Goal: Task Accomplishment & Management: Manage account settings

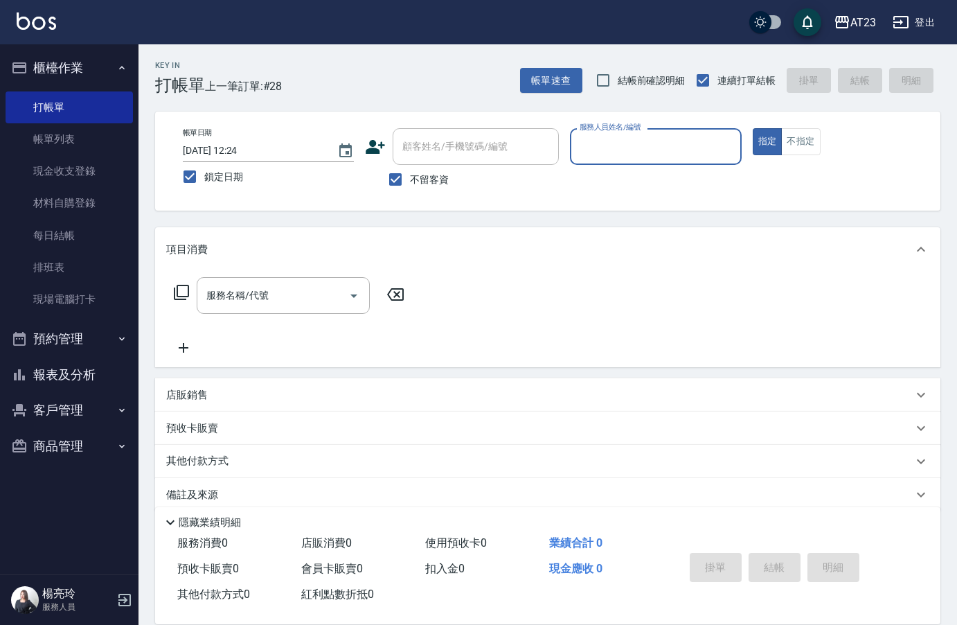
scroll to position [19, 0]
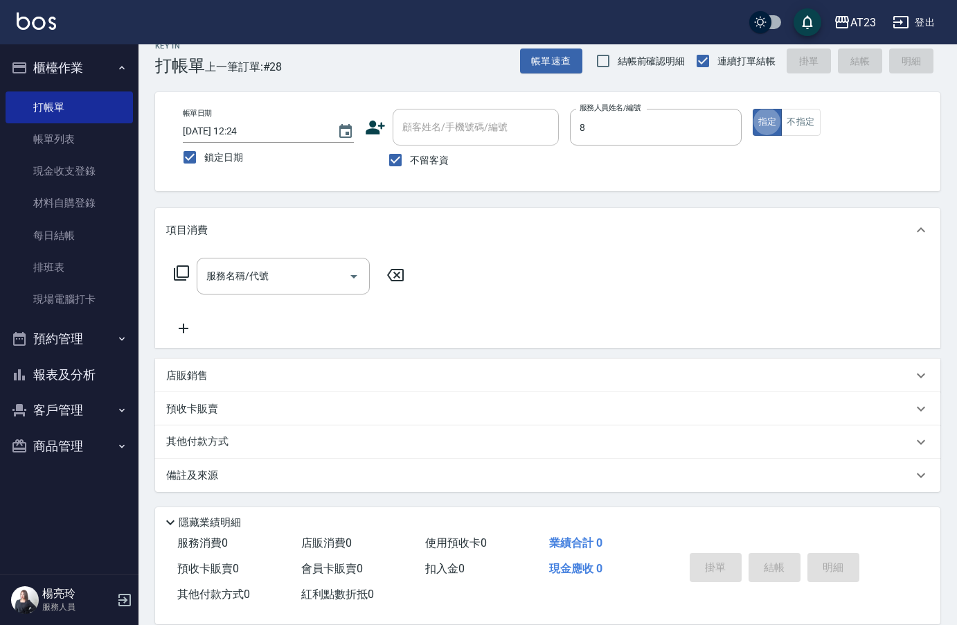
type input "ADA-8"
type button "true"
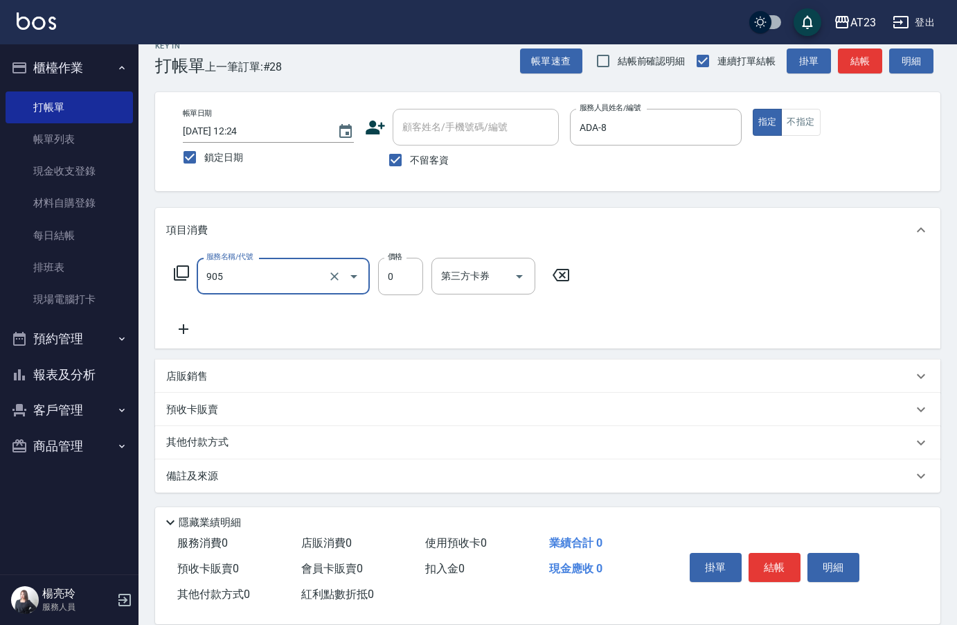
type input "頭皮卡使用(905)"
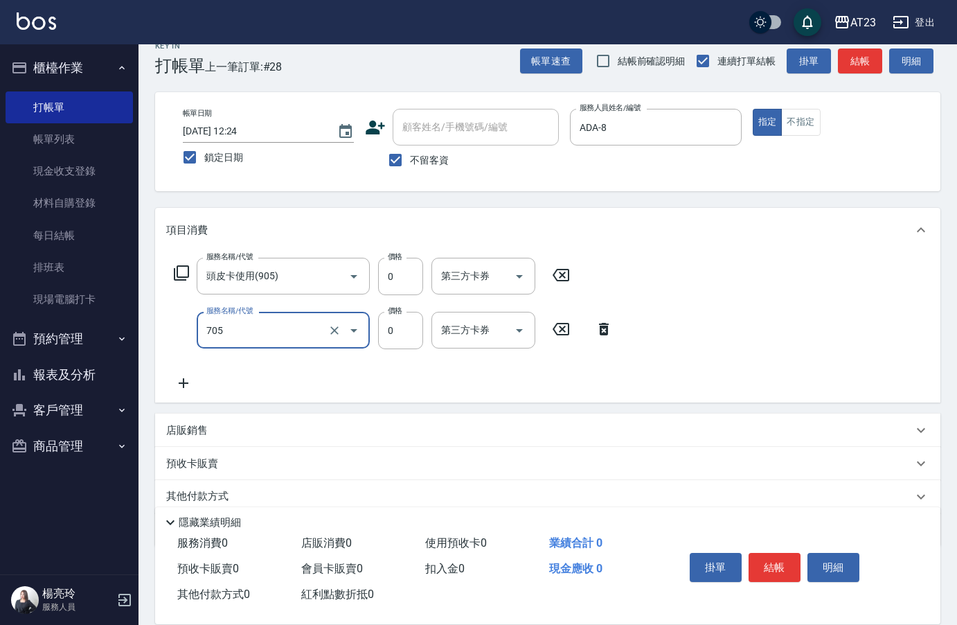
type input "互助50(705)"
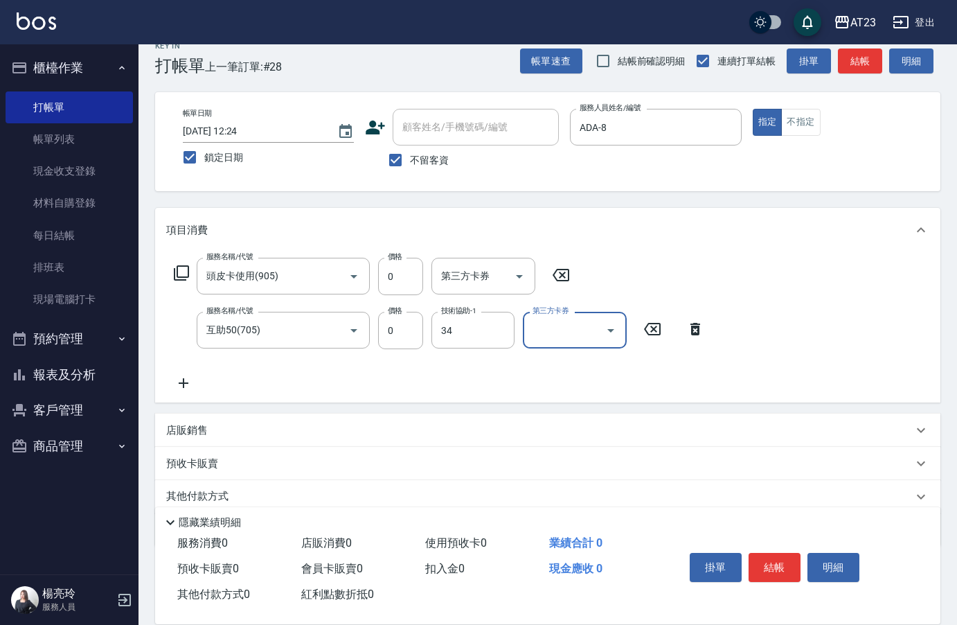
type input "[PERSON_NAME]-34"
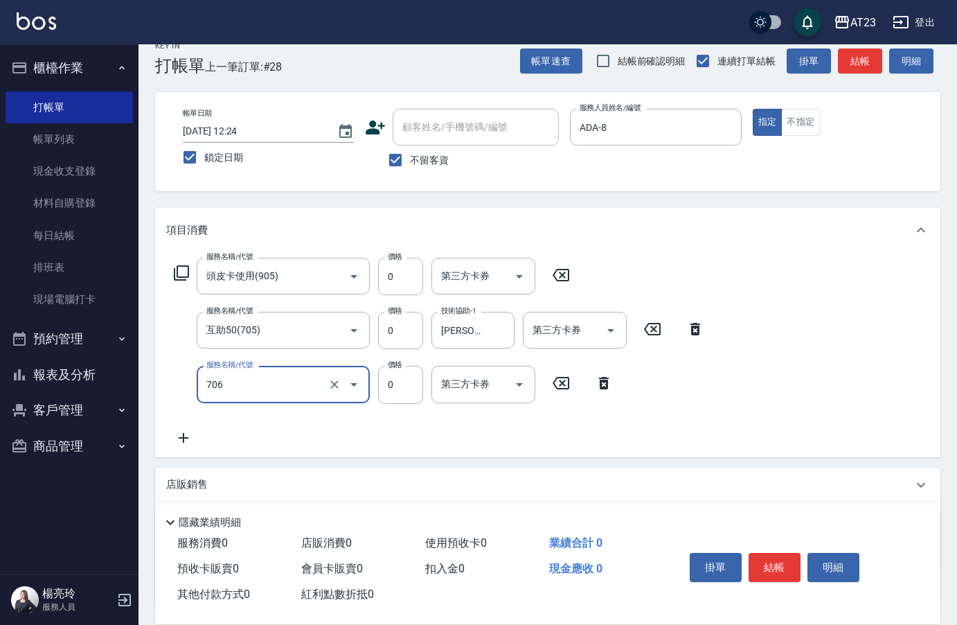
type input "互助60(706)"
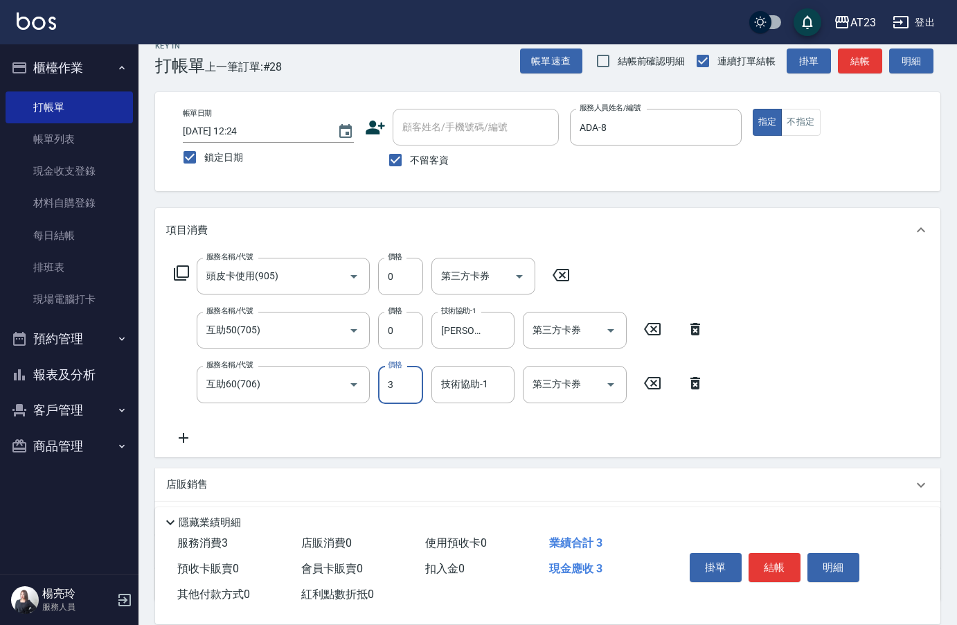
type input "0"
type input "[PERSON_NAME]-34"
click at [772, 558] on button "結帳" at bounding box center [775, 567] width 52 height 29
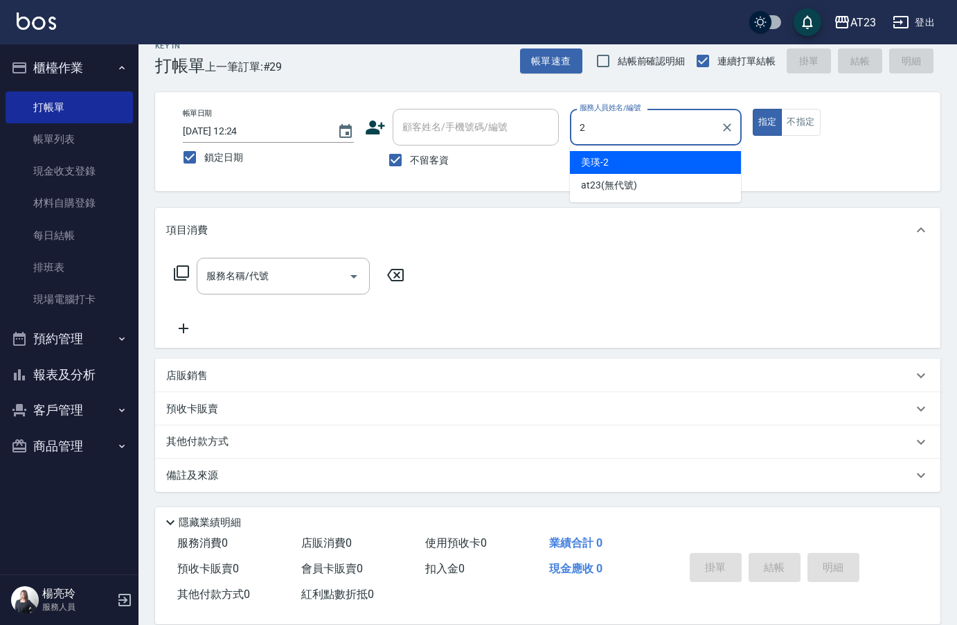
type input "美瑛-2"
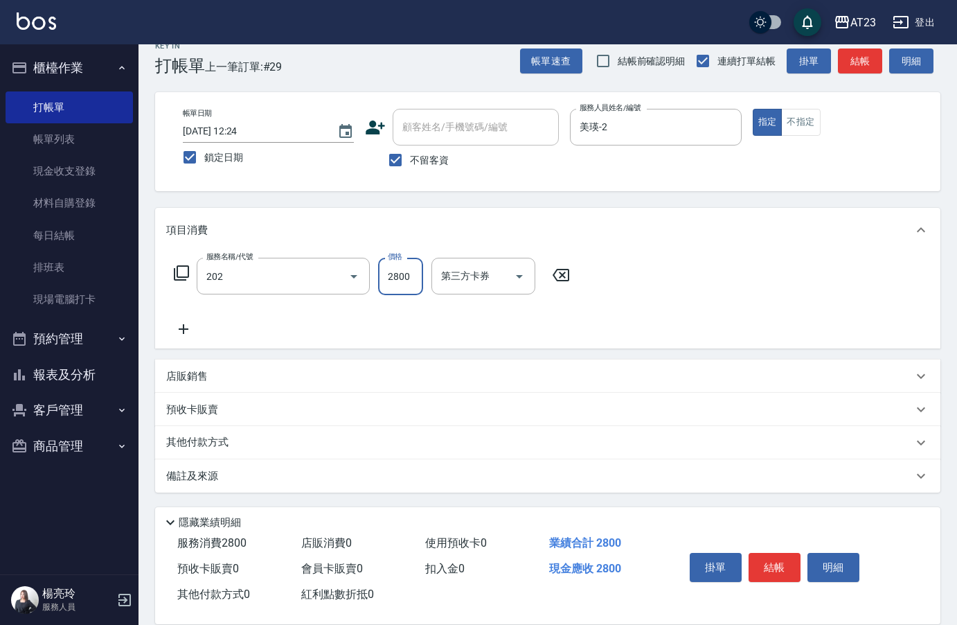
type input "一般洗髮卡(202)"
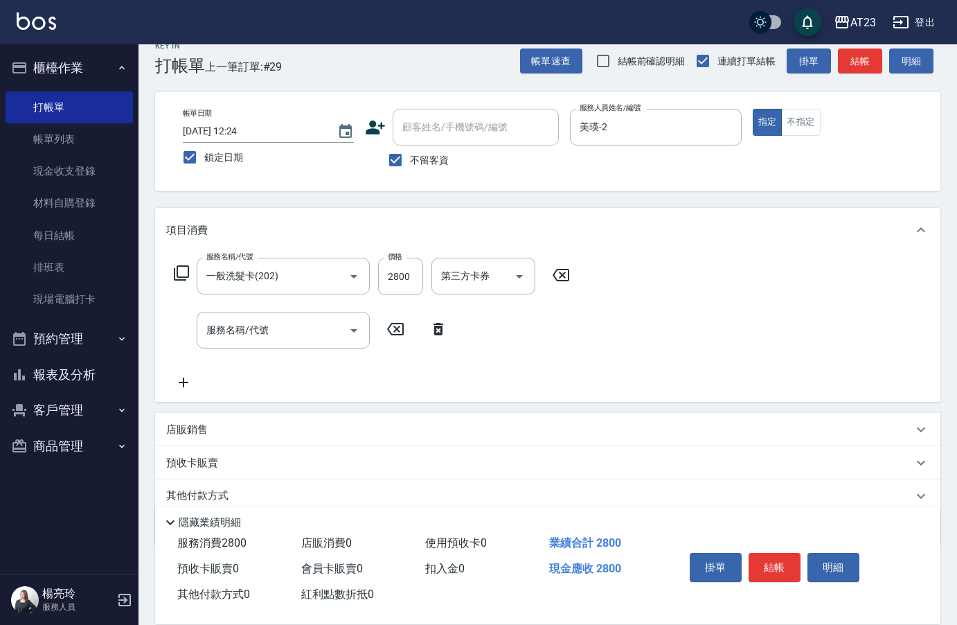
click at [184, 270] on icon at bounding box center [181, 273] width 17 height 17
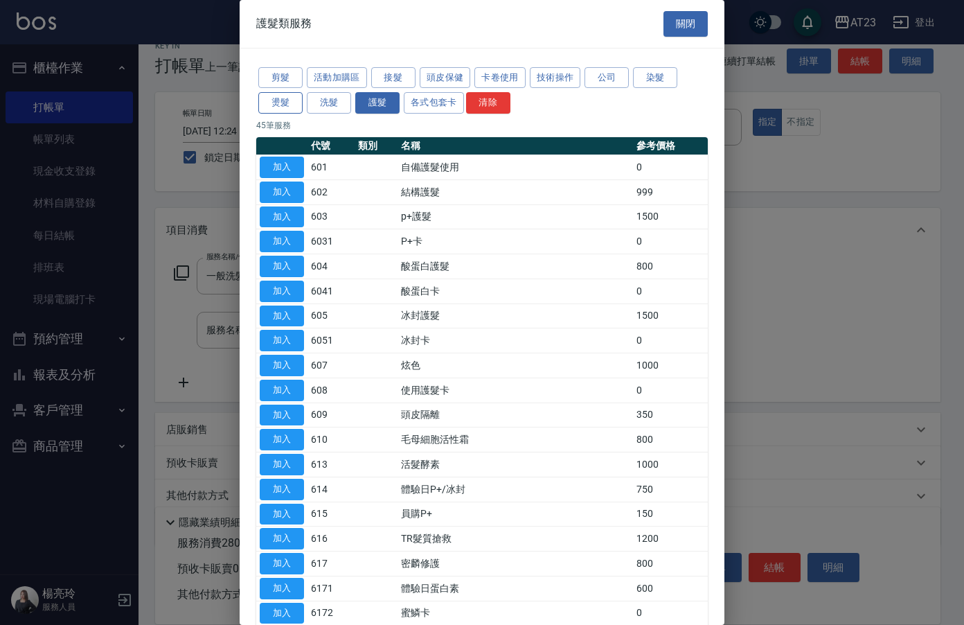
click at [268, 101] on button "燙髮" at bounding box center [280, 102] width 44 height 21
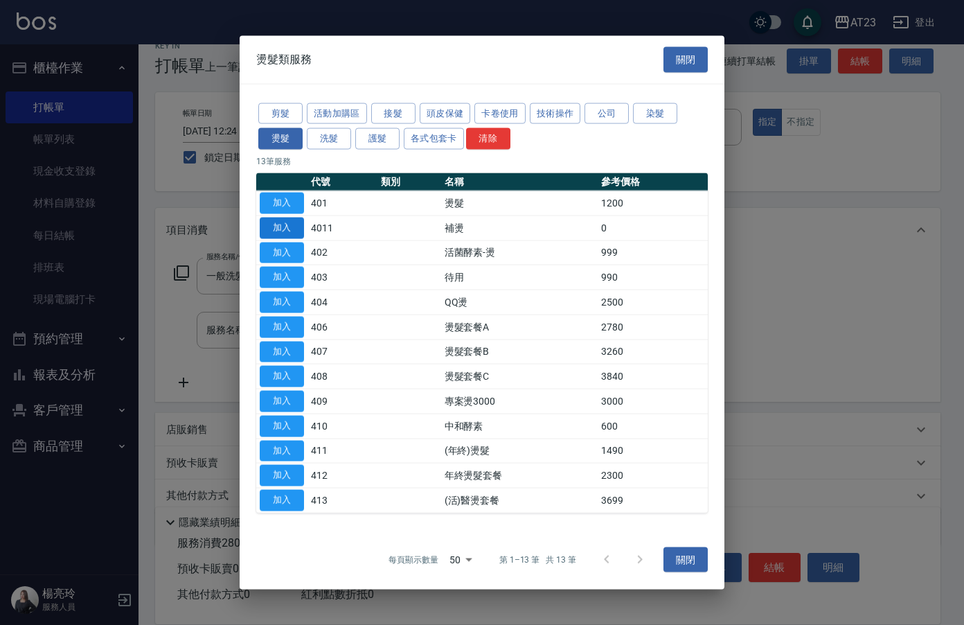
click at [274, 225] on button "加入" at bounding box center [282, 227] width 44 height 21
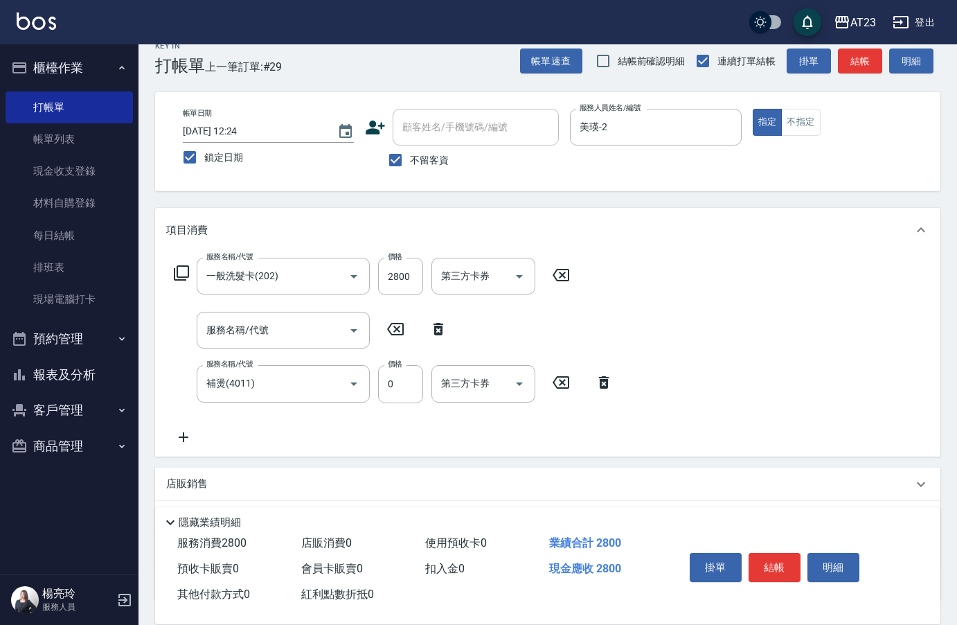
click at [452, 332] on icon at bounding box center [438, 329] width 35 height 17
type input "補燙(4011)"
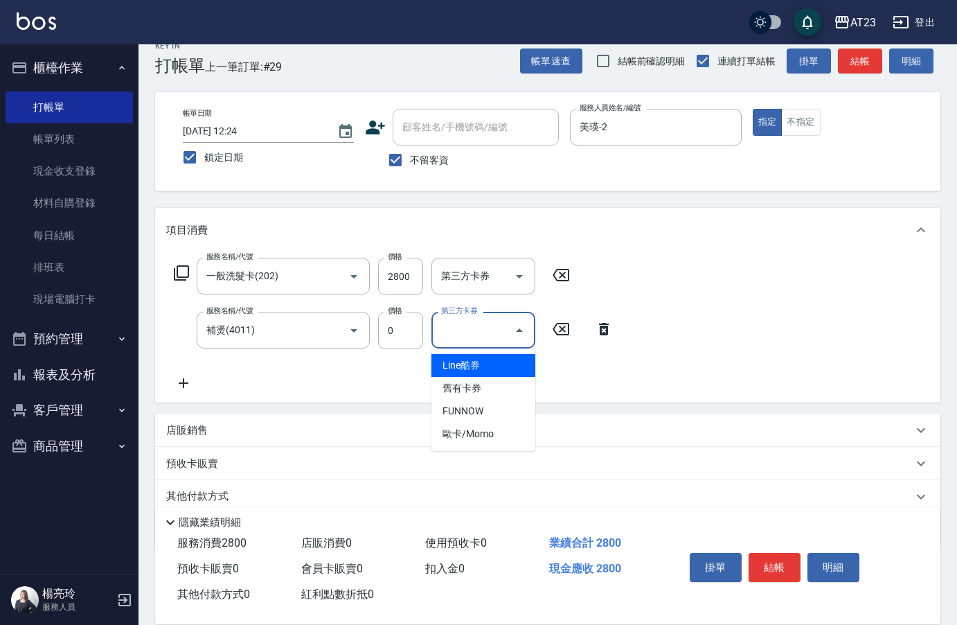
click at [441, 330] on input "第三方卡券" at bounding box center [473, 330] width 71 height 24
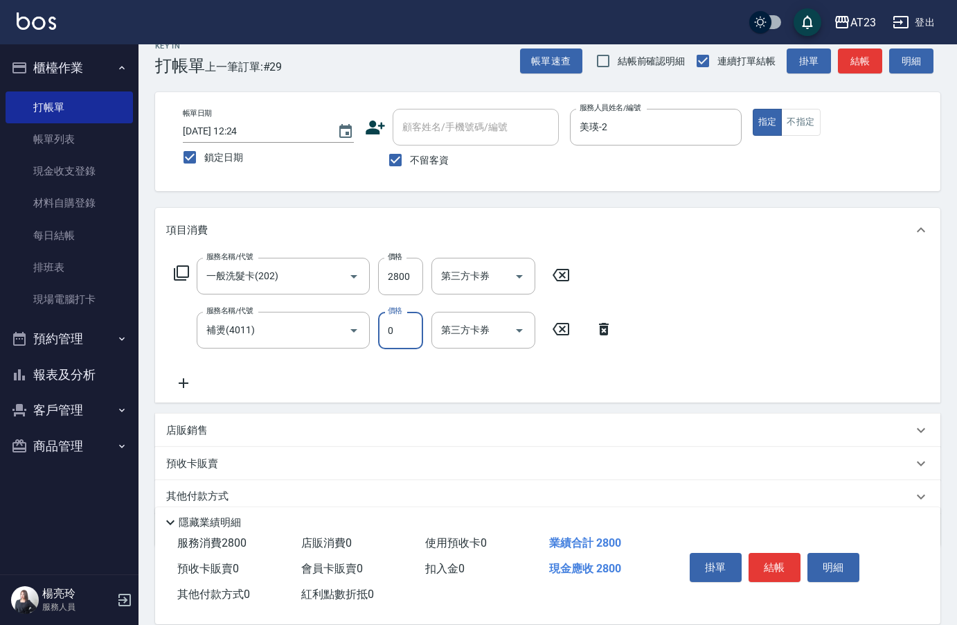
click at [404, 333] on input "0" at bounding box center [400, 330] width 45 height 37
type input "600"
click at [176, 275] on icon at bounding box center [181, 273] width 17 height 17
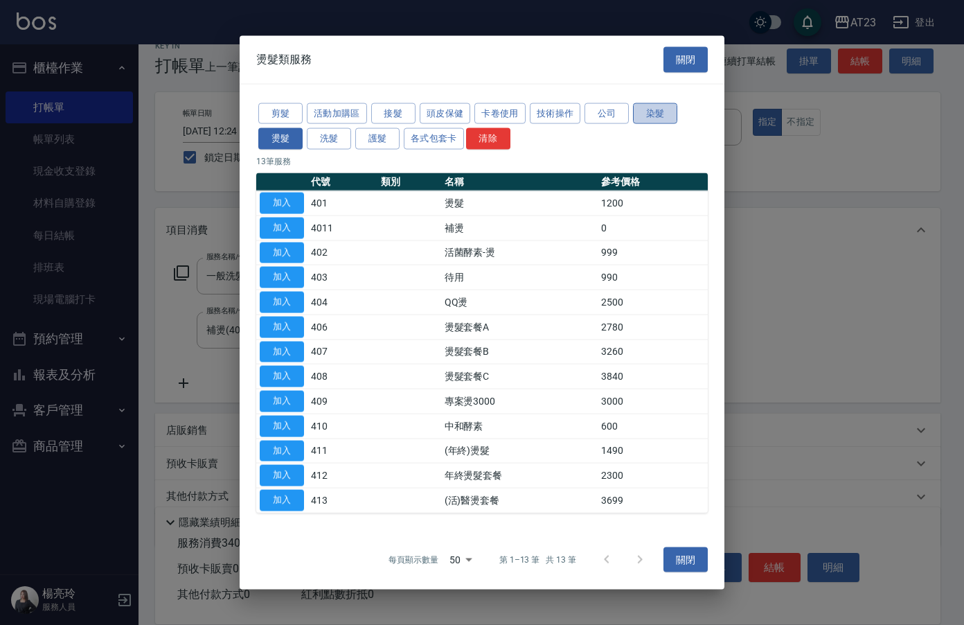
click at [667, 116] on button "染髮" at bounding box center [655, 113] width 44 height 21
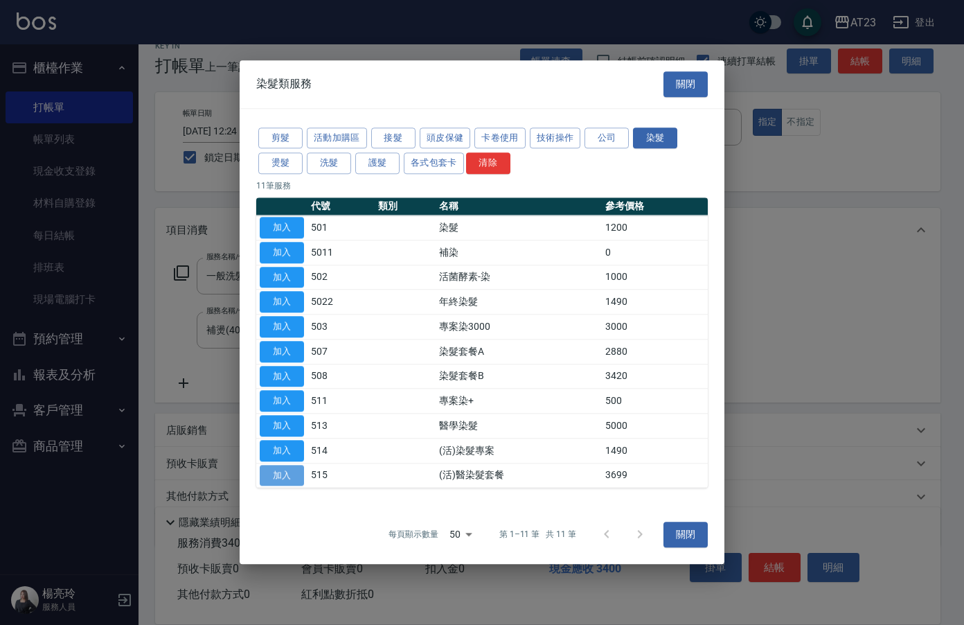
click at [274, 474] on button "加入" at bounding box center [282, 475] width 44 height 21
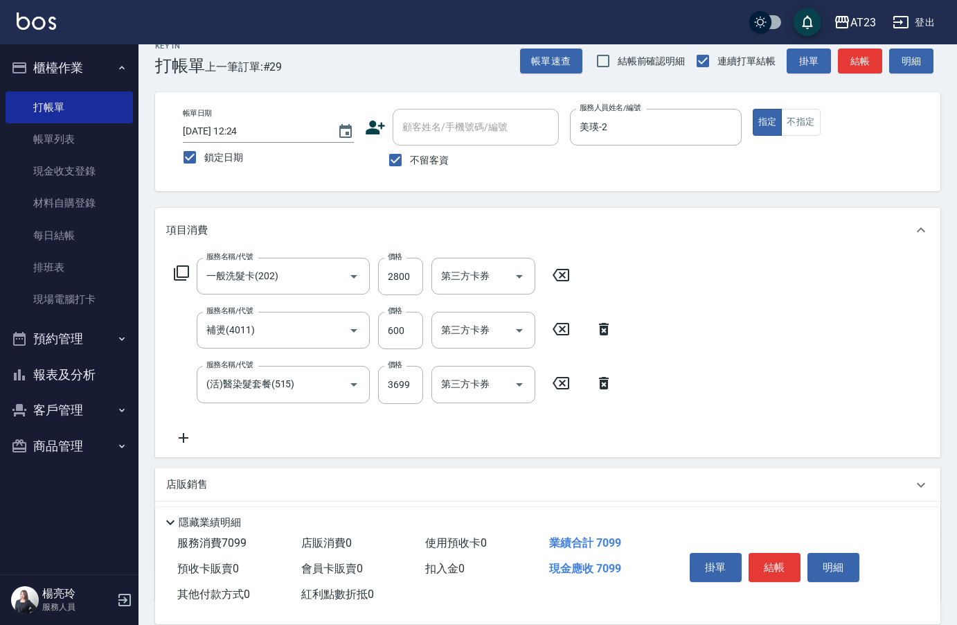
click at [597, 380] on icon at bounding box center [604, 383] width 35 height 17
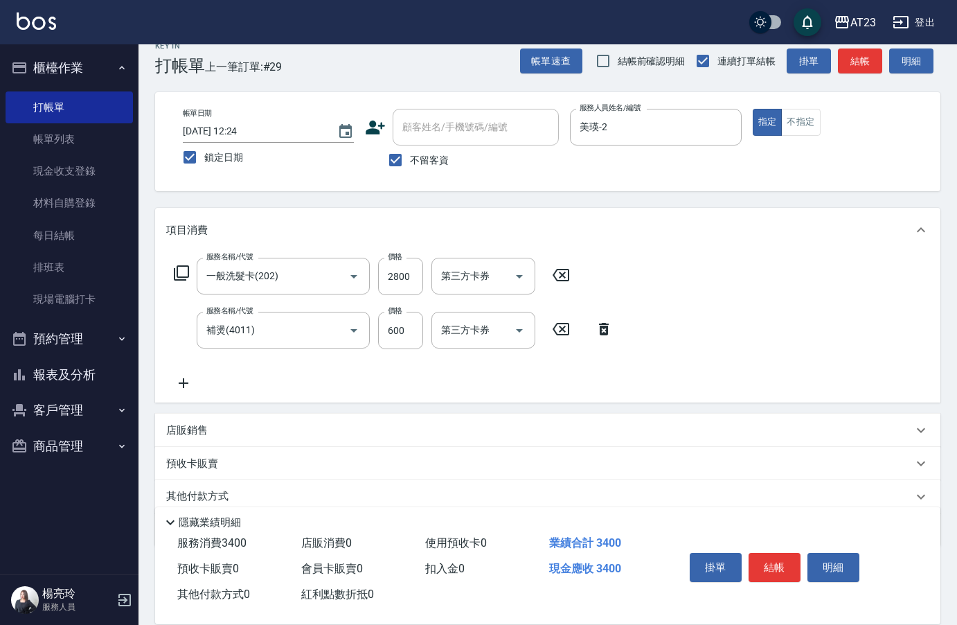
click at [179, 270] on icon at bounding box center [181, 273] width 17 height 17
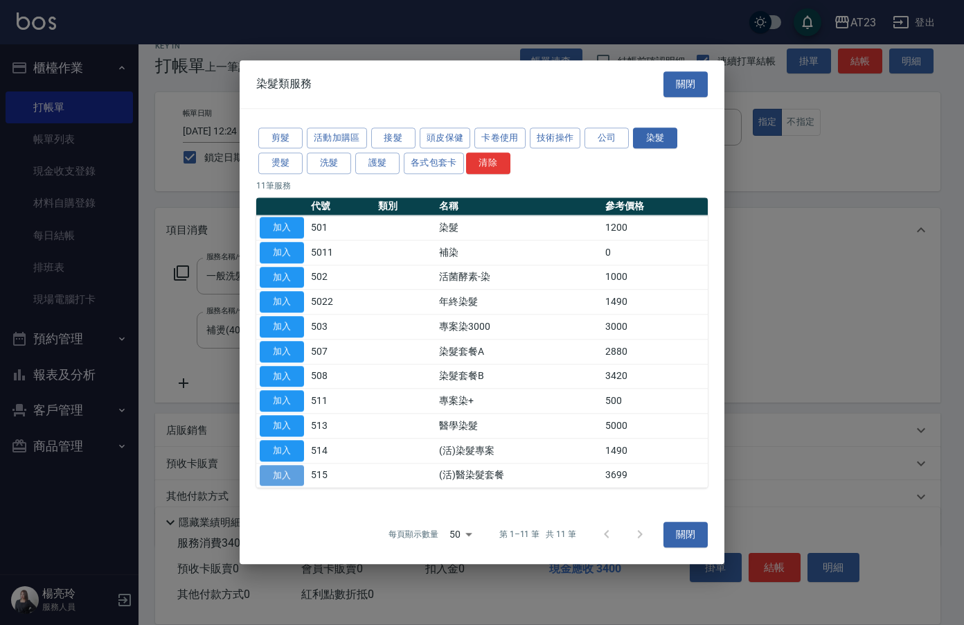
click at [292, 472] on button "加入" at bounding box center [282, 475] width 44 height 21
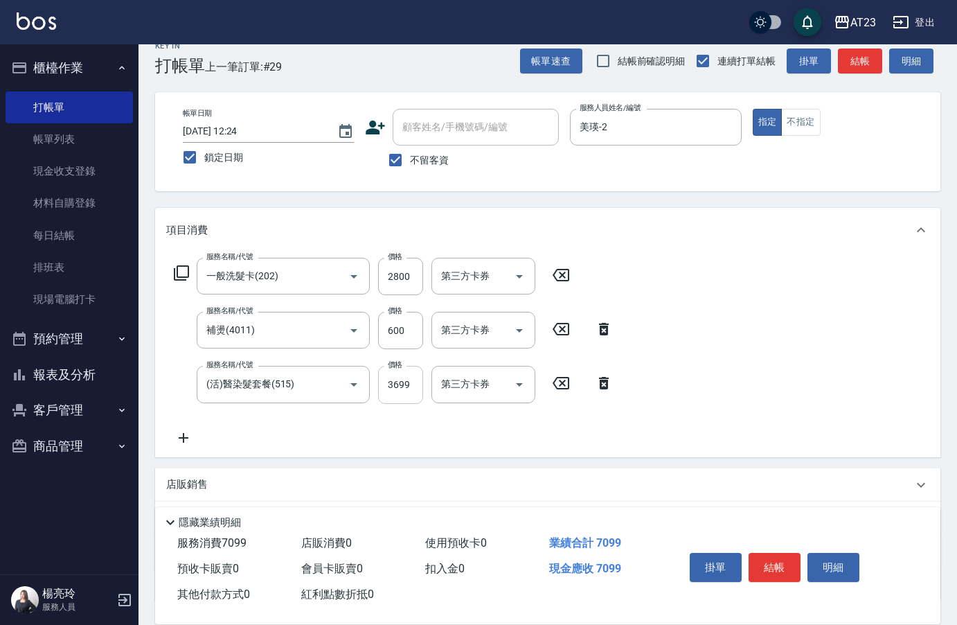
click at [407, 381] on input "3699" at bounding box center [400, 384] width 45 height 37
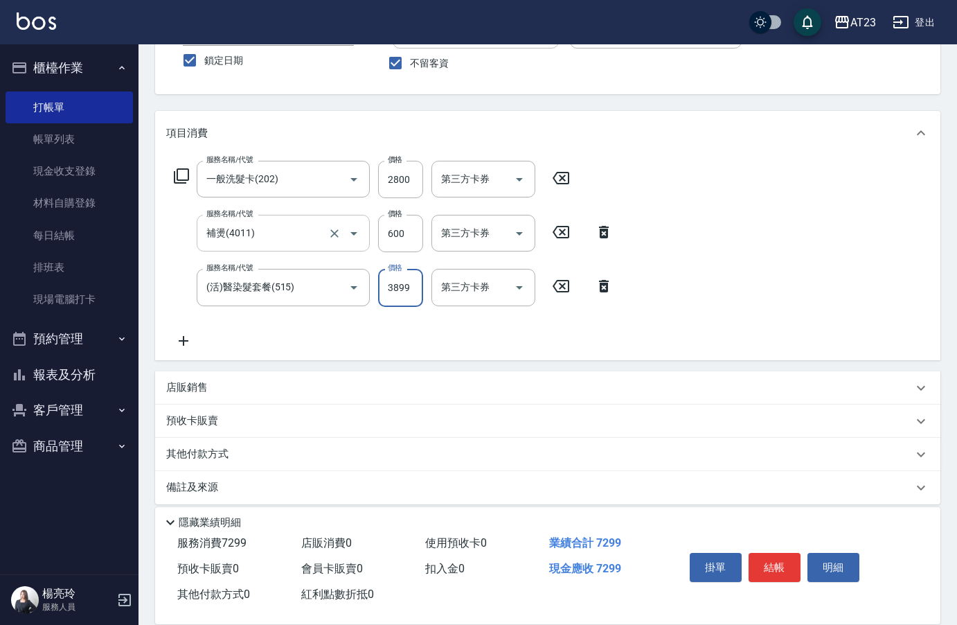
scroll to position [129, 0]
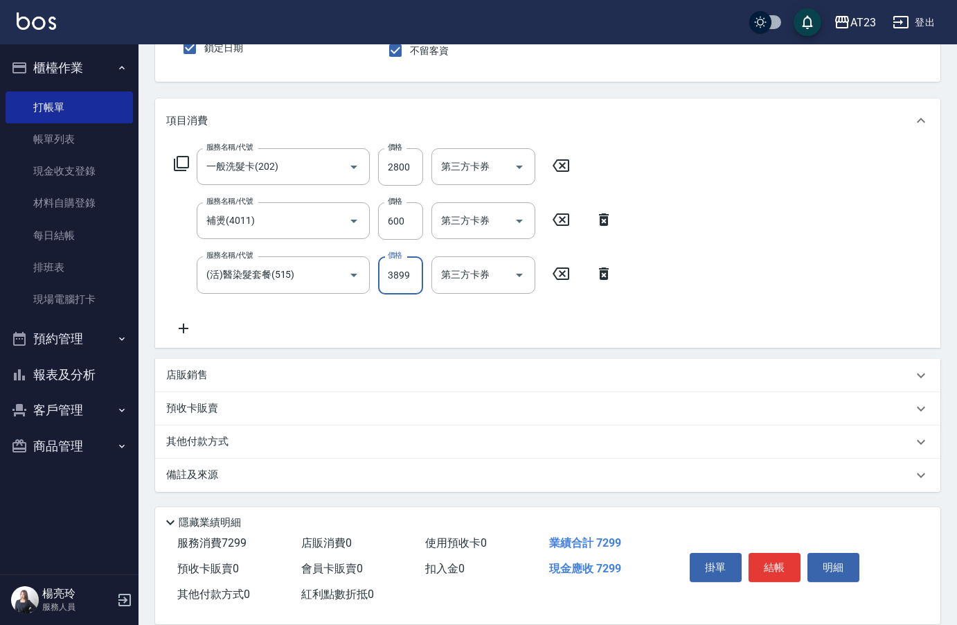
type input "3899"
click at [182, 332] on icon at bounding box center [183, 328] width 35 height 17
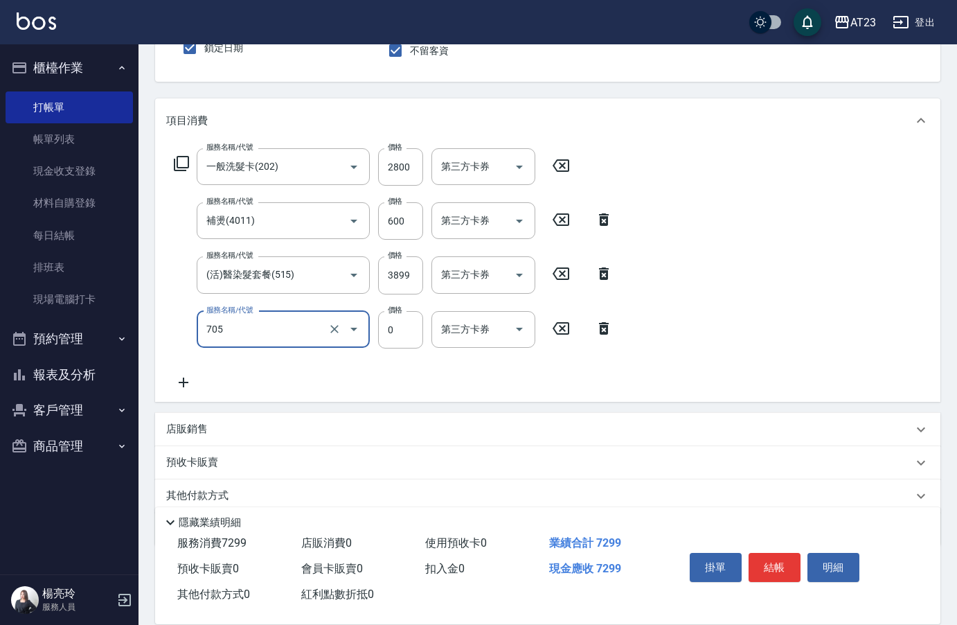
type input "互助50(705)"
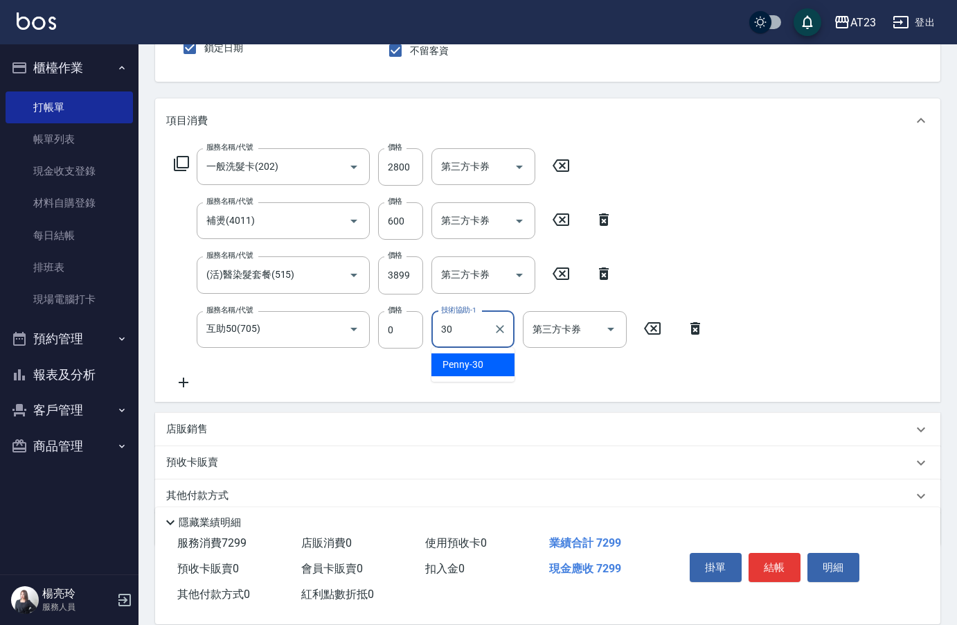
type input "Penny-30"
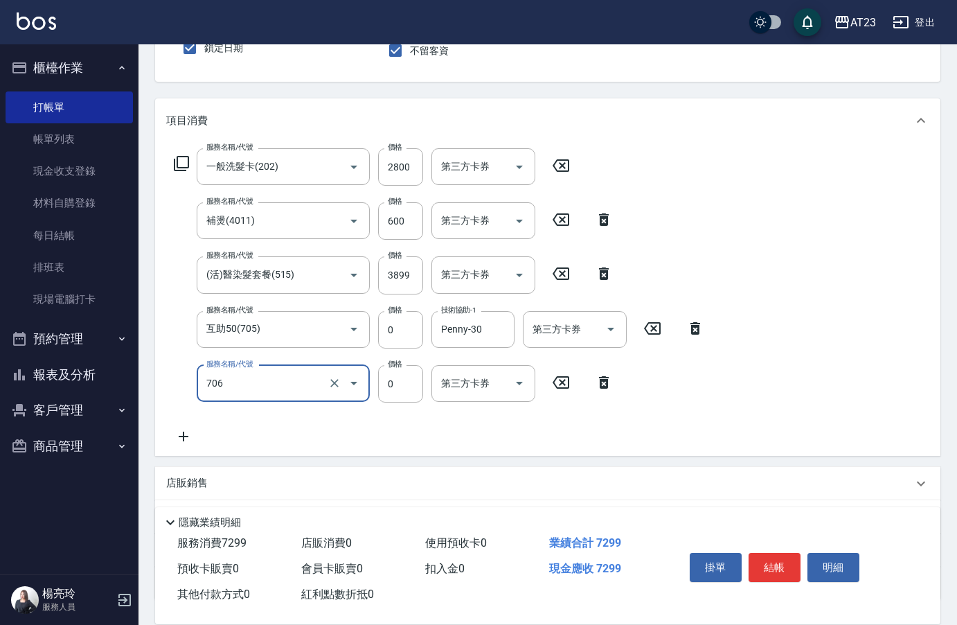
type input "互助60(706)"
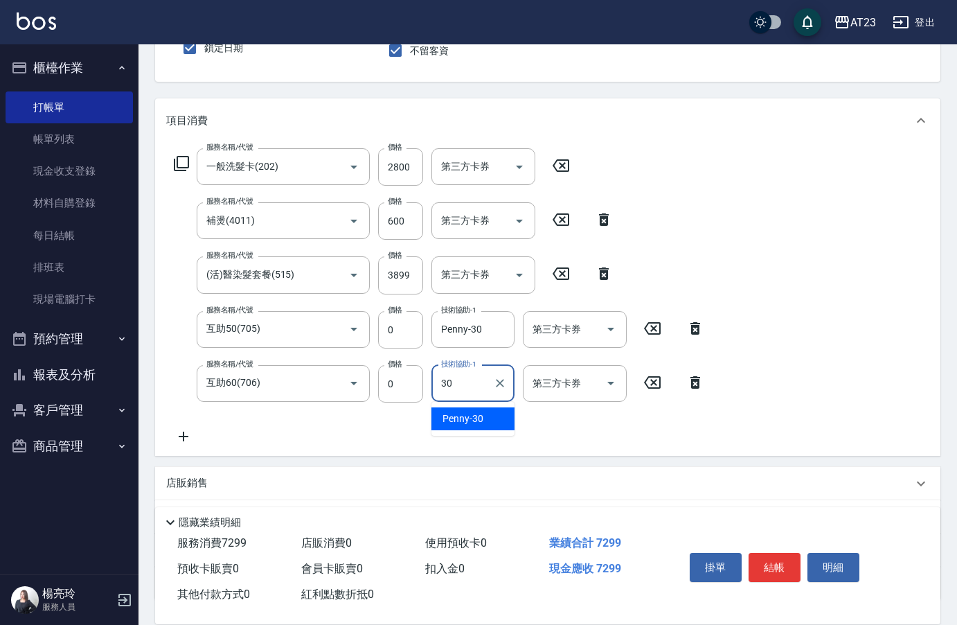
type input "Penny-30"
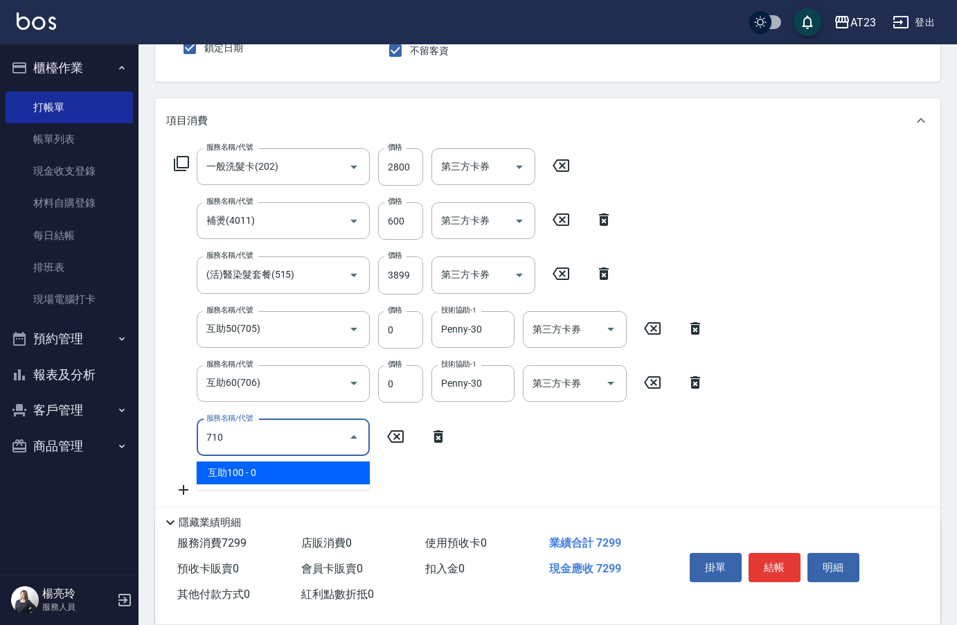
type input "互助100(710)"
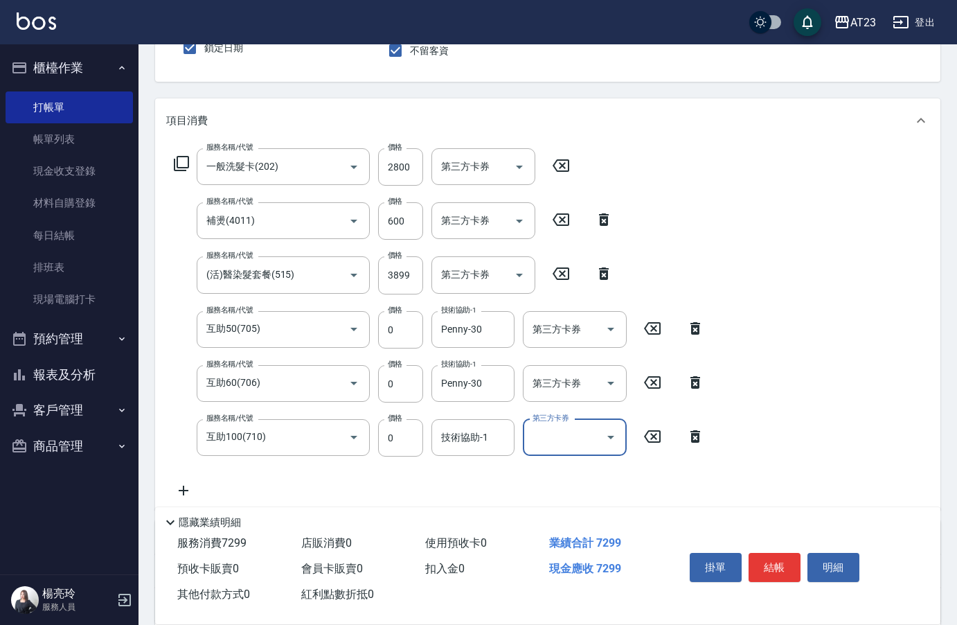
click at [448, 437] on div "技術協助-1 技術協助-1" at bounding box center [473, 437] width 83 height 37
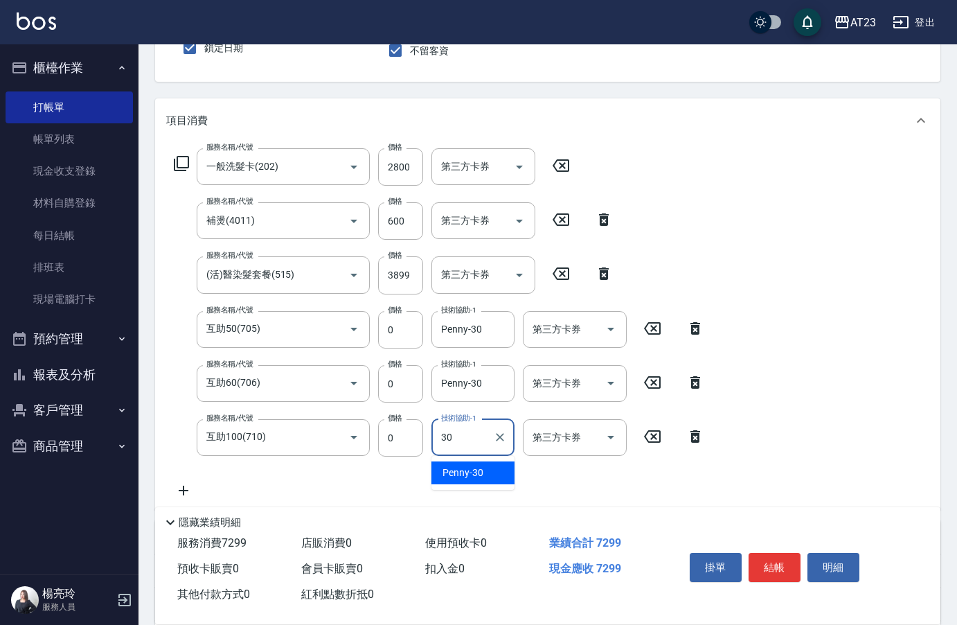
type input "Penny-30"
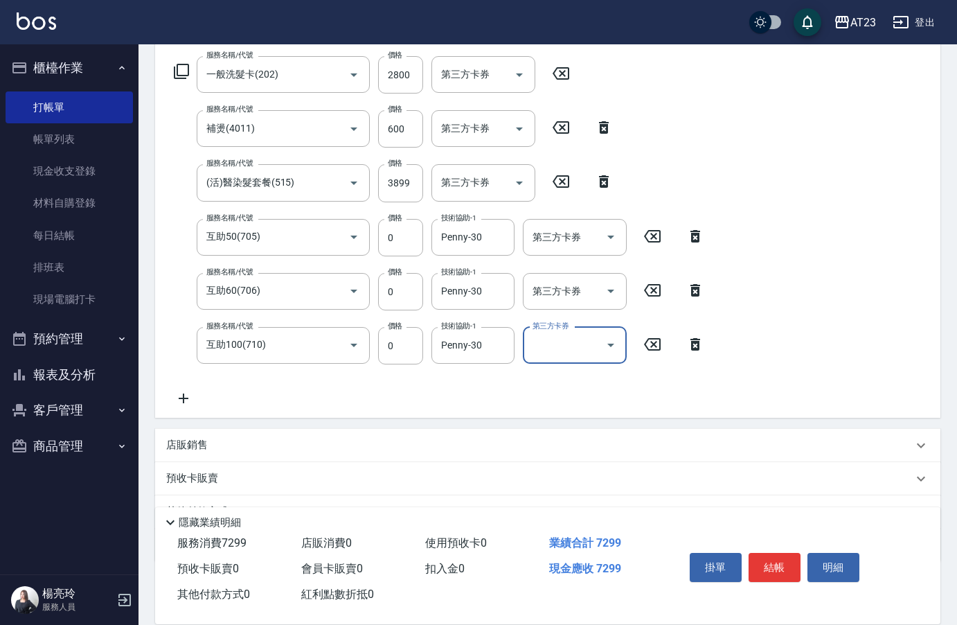
scroll to position [291, 0]
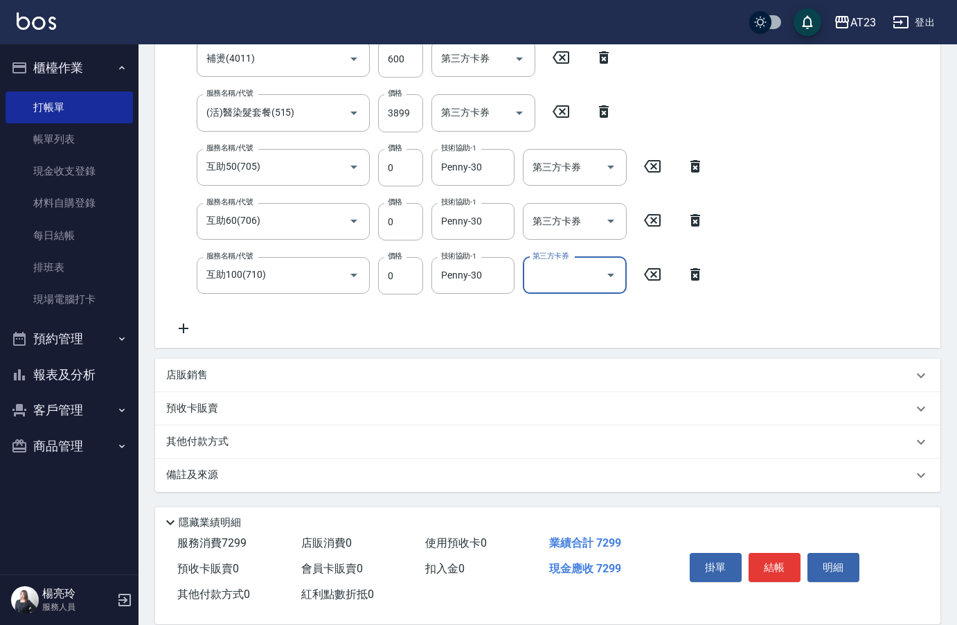
click at [193, 429] on div "其他付款方式" at bounding box center [548, 441] width 786 height 33
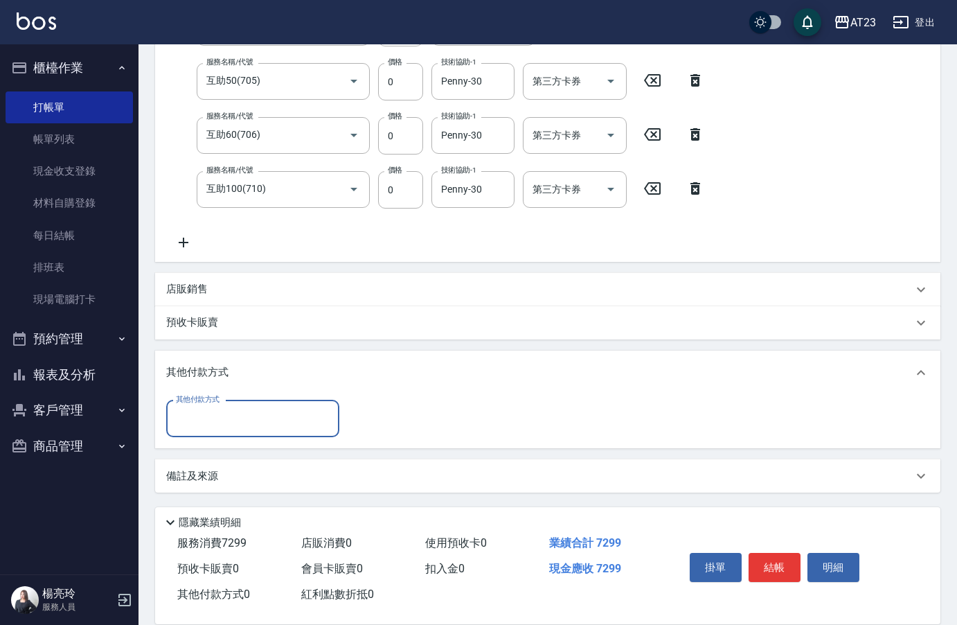
scroll to position [378, 0]
click at [195, 422] on input "其他付款方式" at bounding box center [253, 418] width 161 height 24
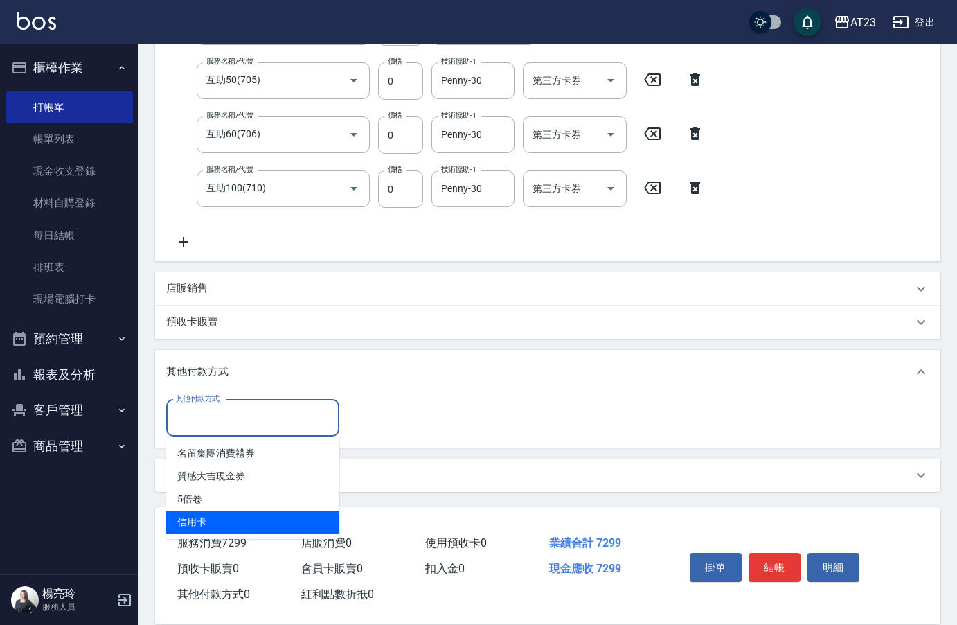
click at [213, 524] on span "信用卡" at bounding box center [252, 522] width 173 height 23
type input "信用卡"
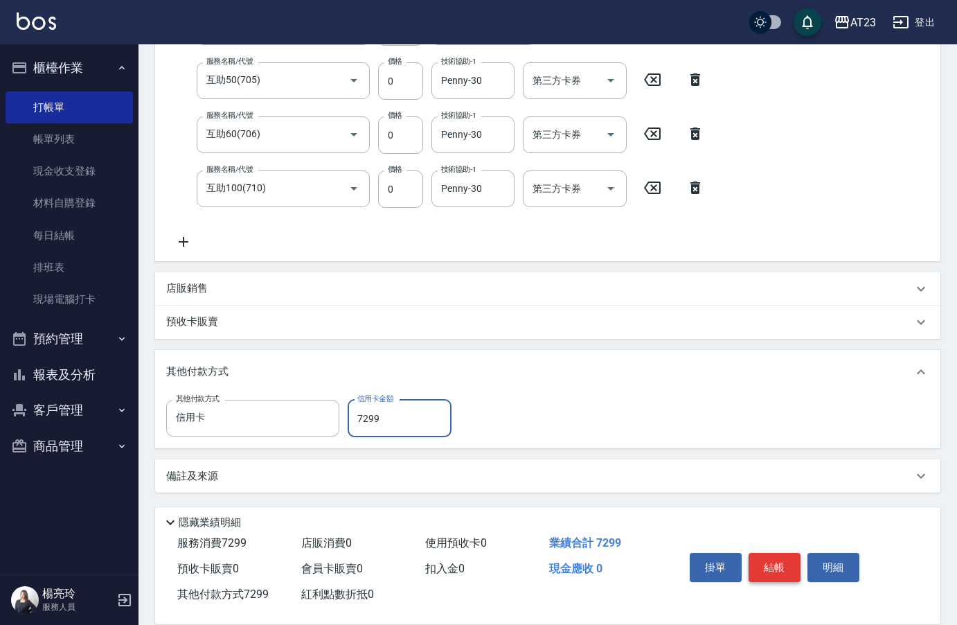
type input "7299"
click at [784, 561] on button "結帳" at bounding box center [775, 567] width 52 height 29
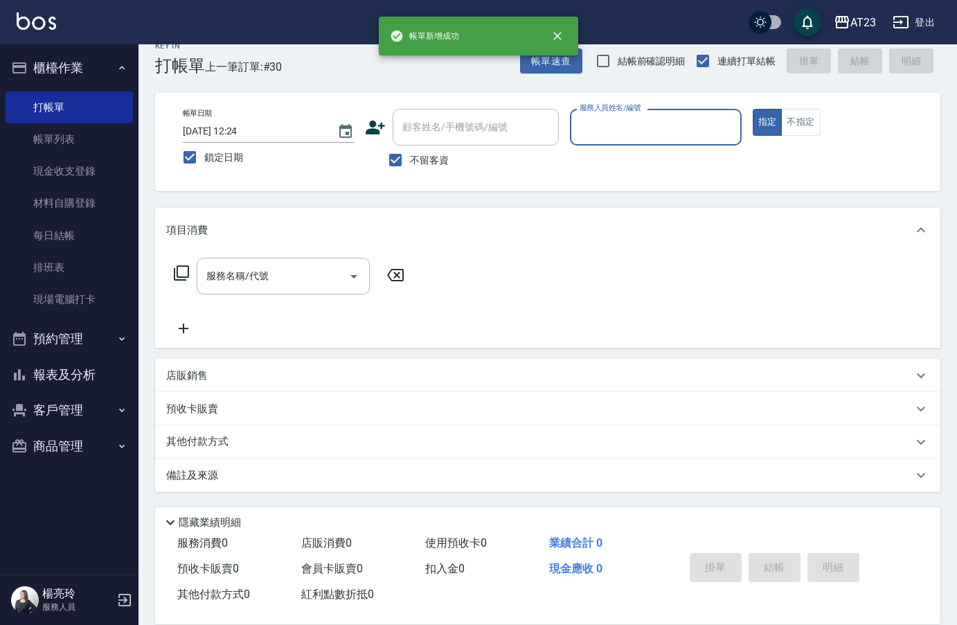
scroll to position [19, 0]
type input "ADA-8"
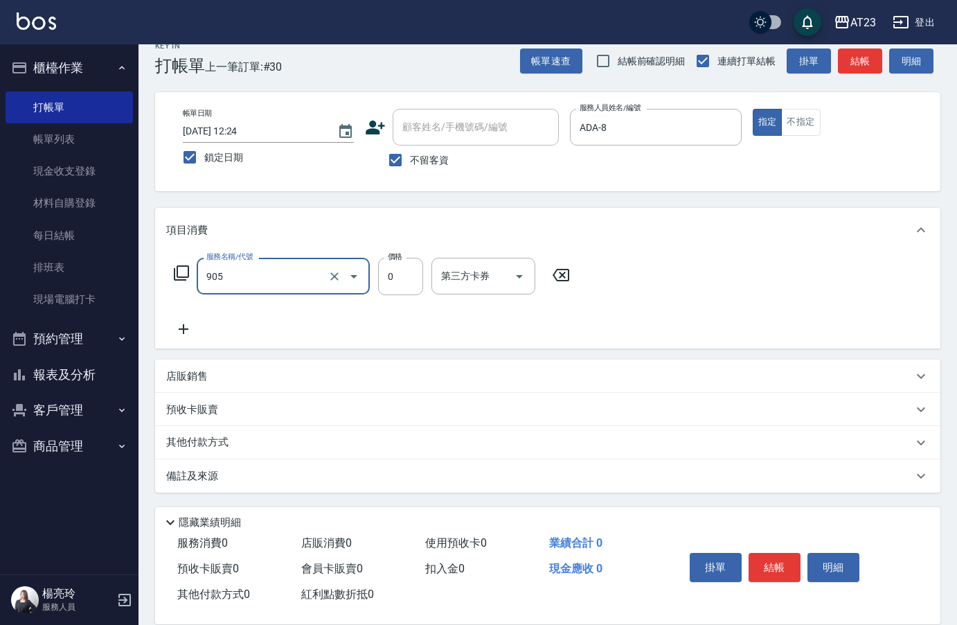
type input "頭皮卡使用(905)"
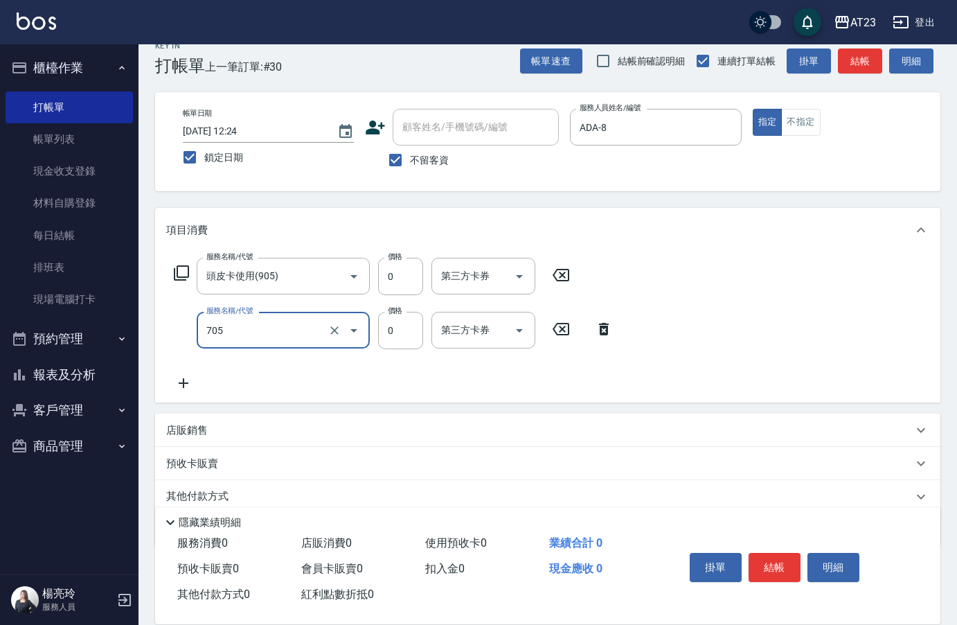
type input "互助50(705)"
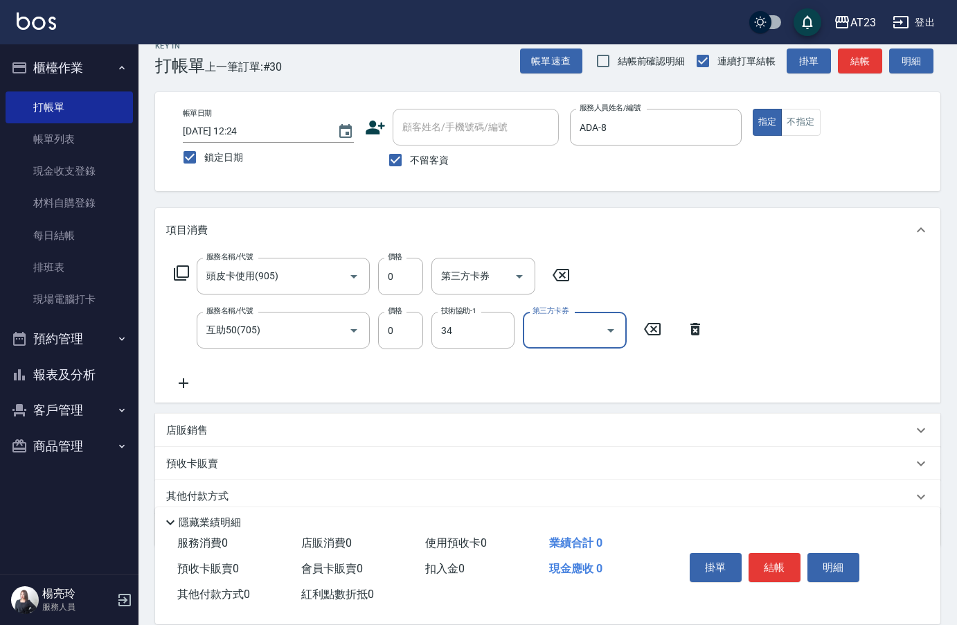
type input "[PERSON_NAME]-34"
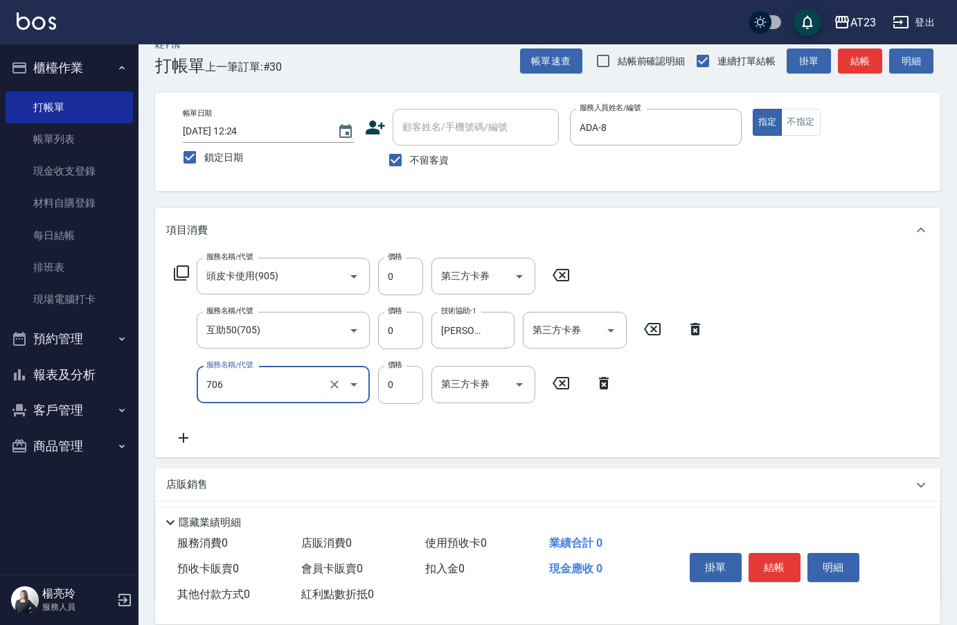
type input "互助60(706)"
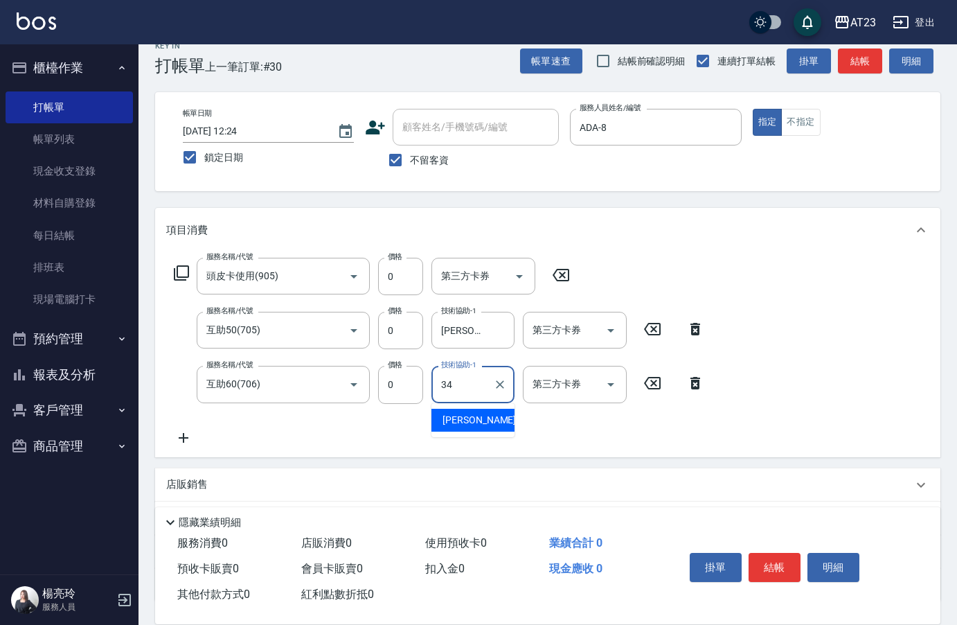
type input "[PERSON_NAME]-34"
click at [778, 561] on button "結帳" at bounding box center [775, 567] width 52 height 29
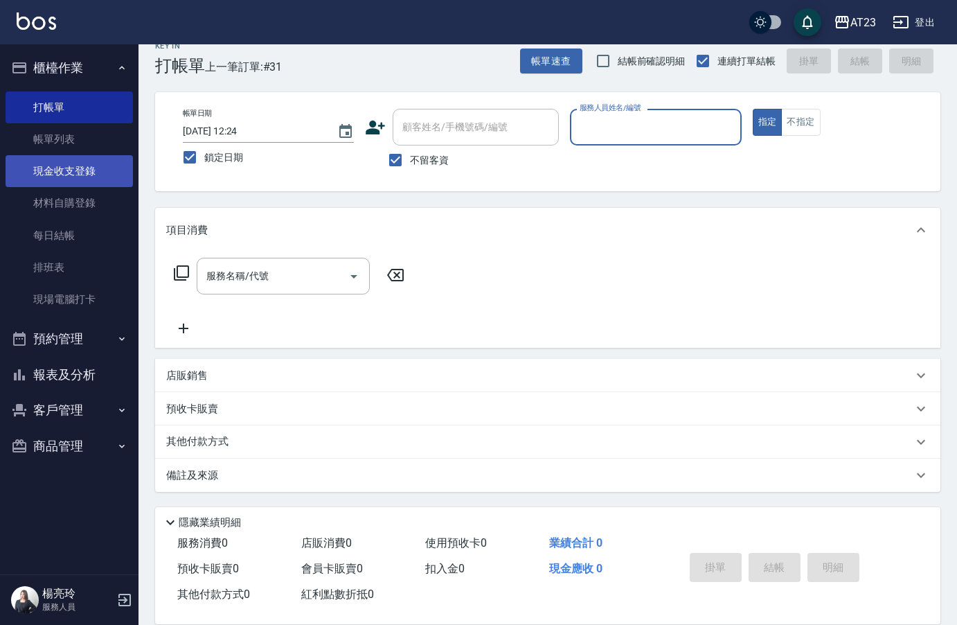
click at [42, 174] on link "現金收支登錄" at bounding box center [69, 171] width 127 height 32
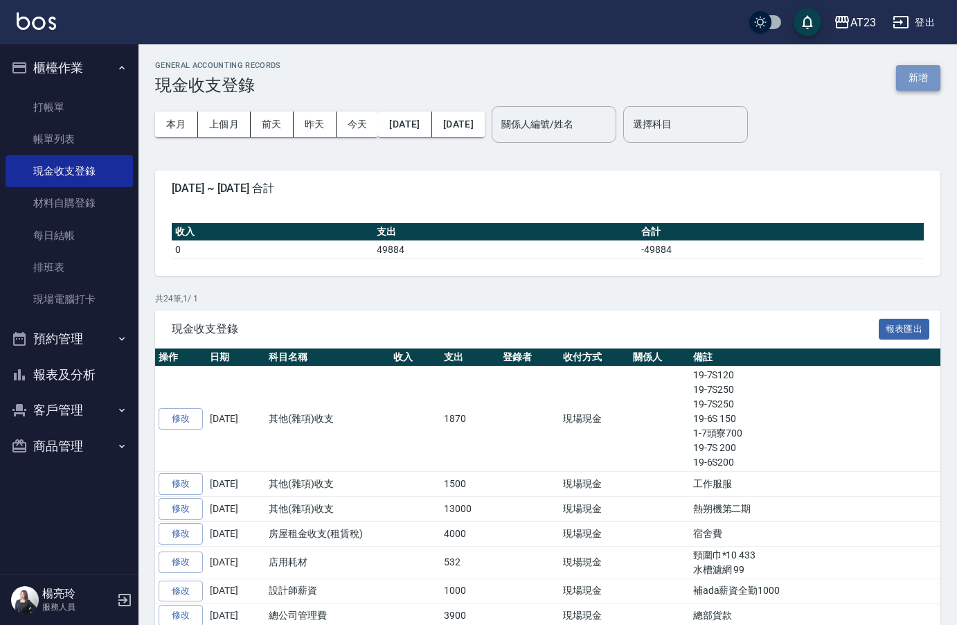
click at [903, 82] on button "新增" at bounding box center [919, 78] width 44 height 26
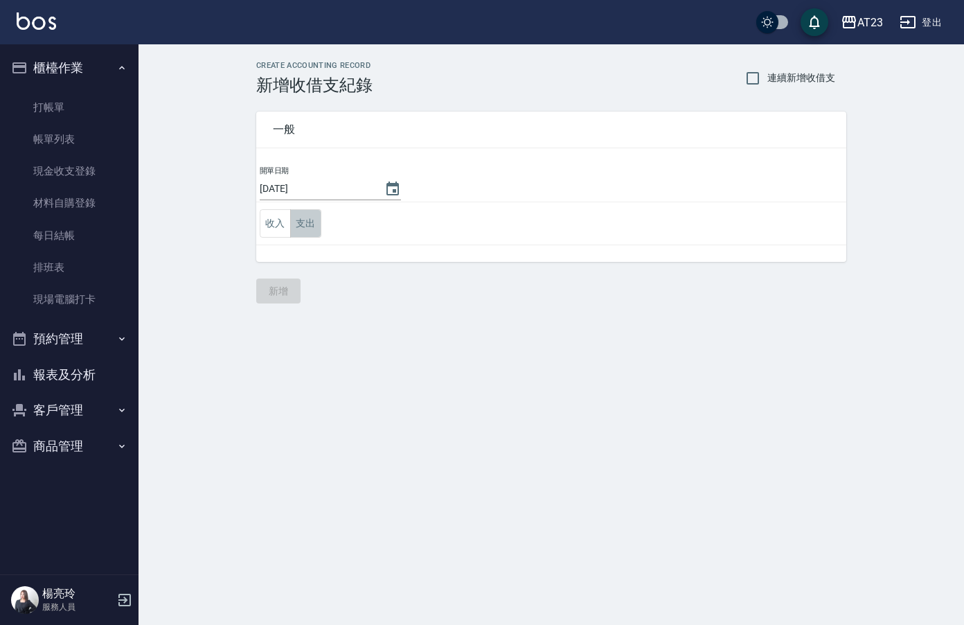
click at [311, 222] on button "支出" at bounding box center [305, 223] width 31 height 28
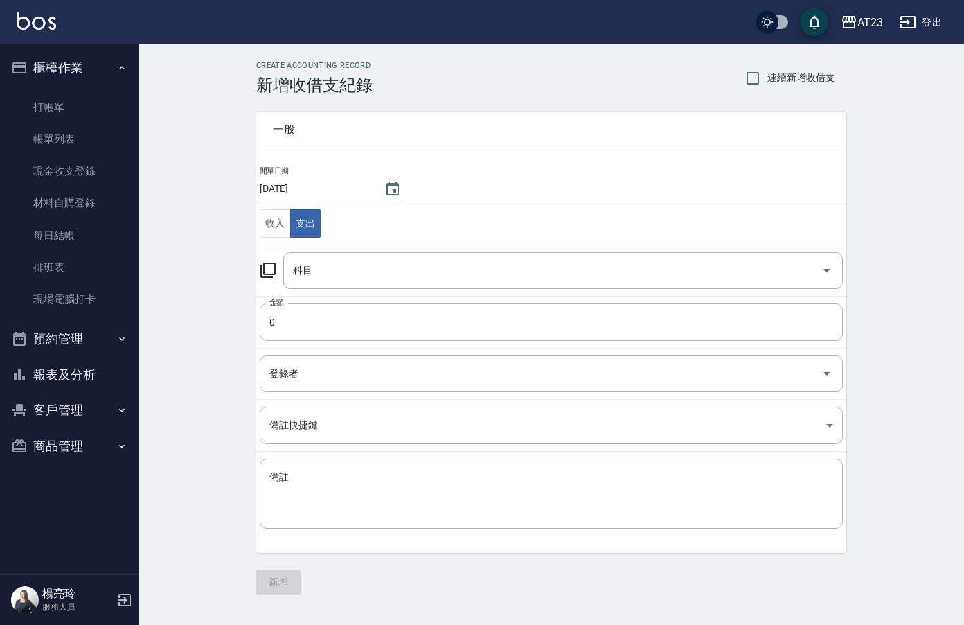
drag, startPoint x: 266, startPoint y: 281, endPoint x: 269, endPoint y: 270, distance: 11.4
click at [267, 272] on div "科目 科目" at bounding box center [551, 270] width 583 height 37
click at [269, 270] on icon at bounding box center [268, 270] width 17 height 17
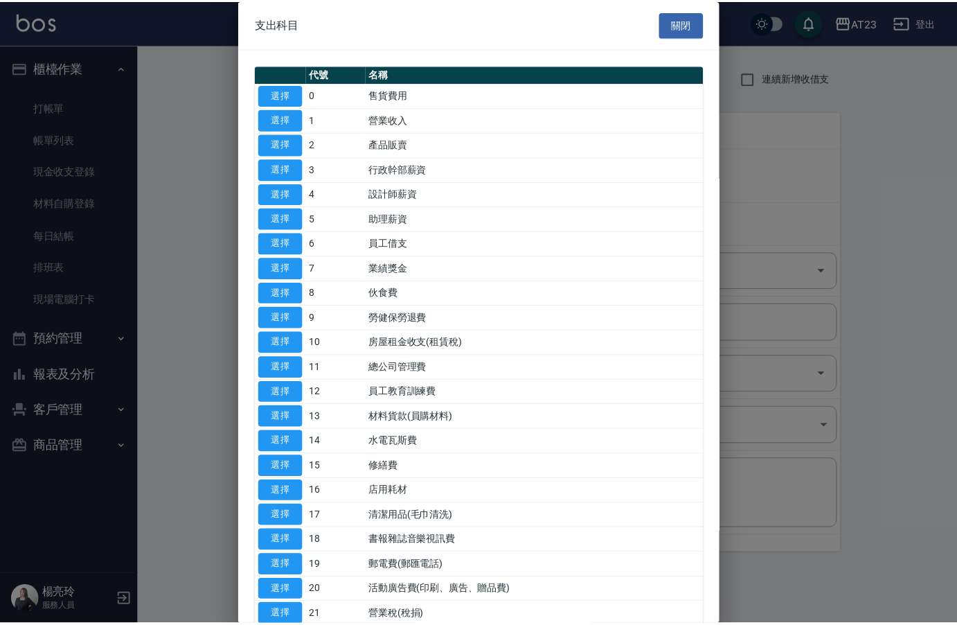
scroll to position [208, 0]
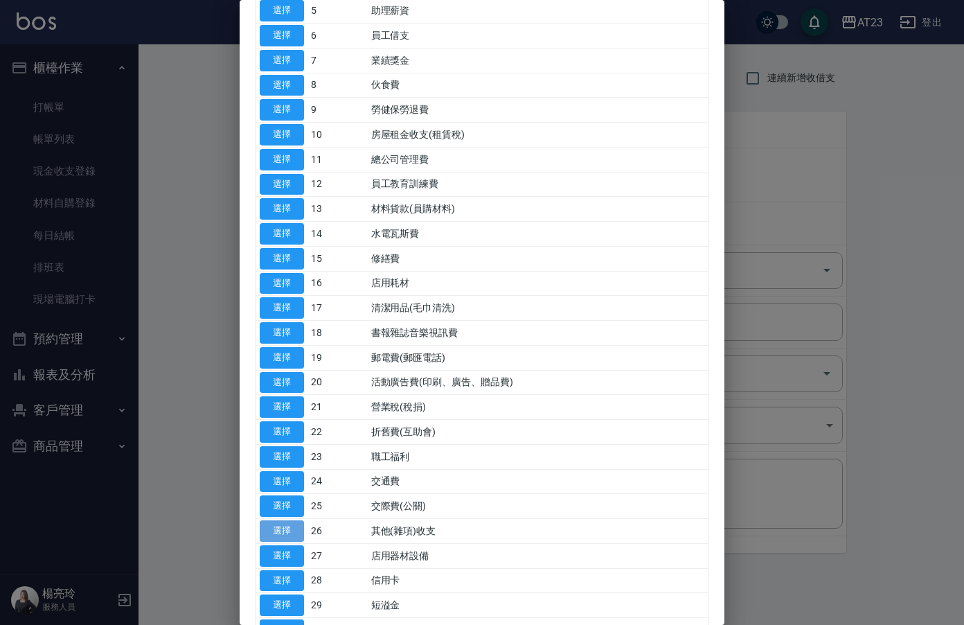
click at [293, 529] on button "選擇" at bounding box center [282, 530] width 44 height 21
type input "26 其他(雜項)收支"
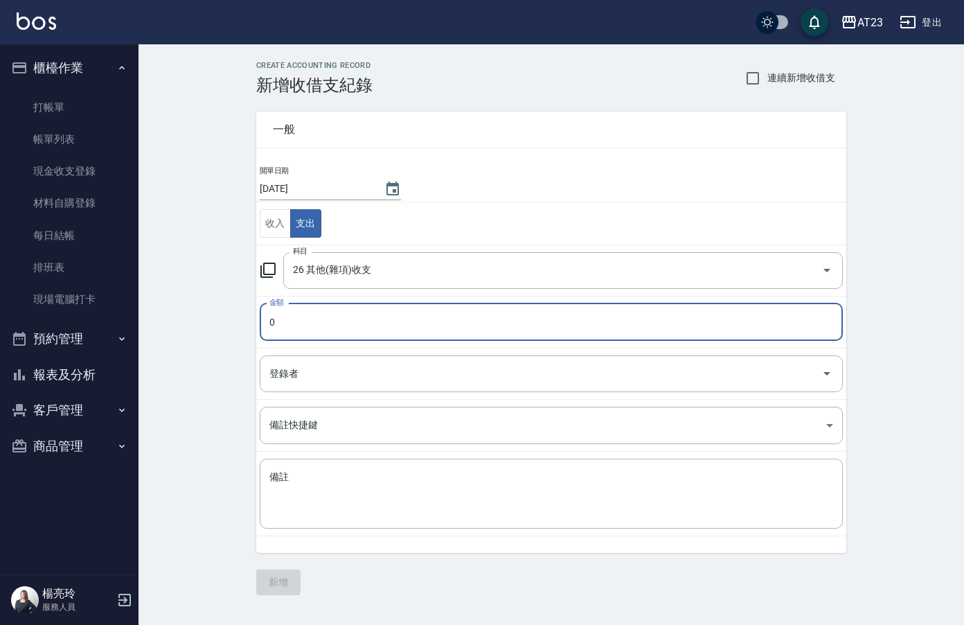
click at [315, 336] on input "0" at bounding box center [551, 321] width 583 height 37
type input "680"
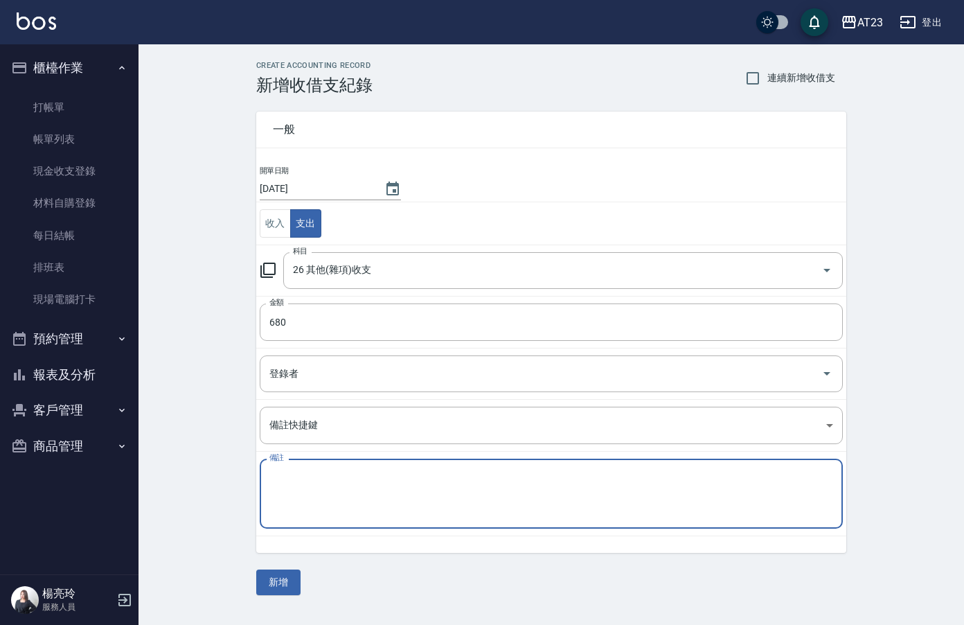
click at [326, 478] on textarea "備註" at bounding box center [552, 493] width 564 height 47
type textarea "19-3S280 19-7S 200 1-3S 200"
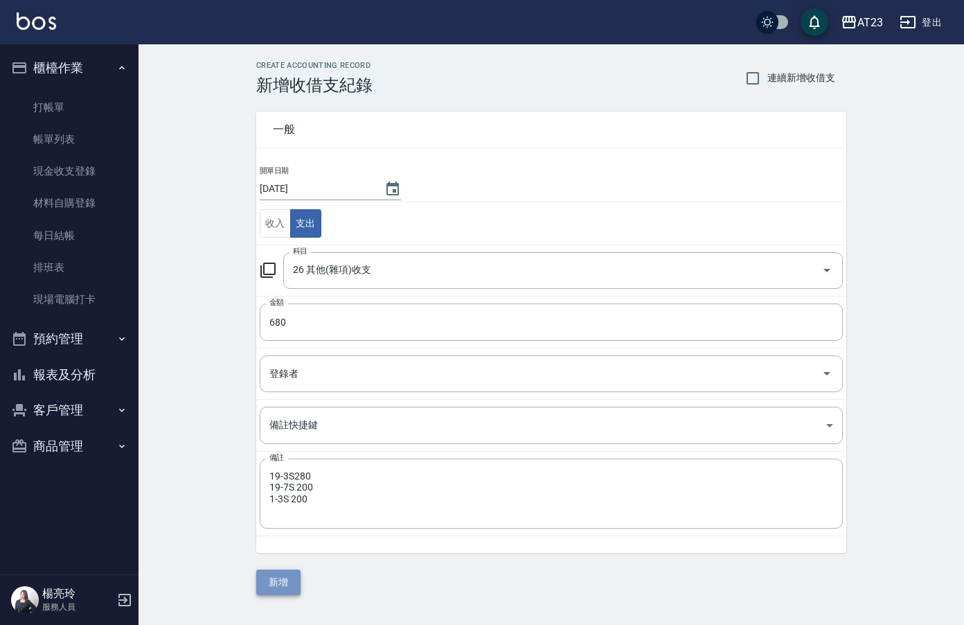
click at [286, 579] on button "新增" at bounding box center [278, 583] width 44 height 26
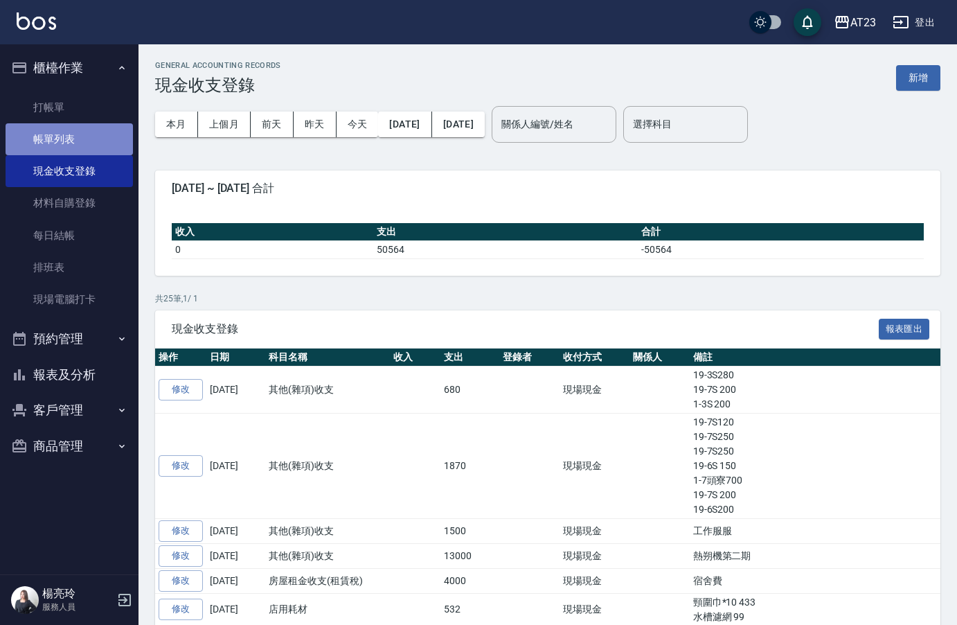
click at [52, 132] on link "帳單列表" at bounding box center [69, 139] width 127 height 32
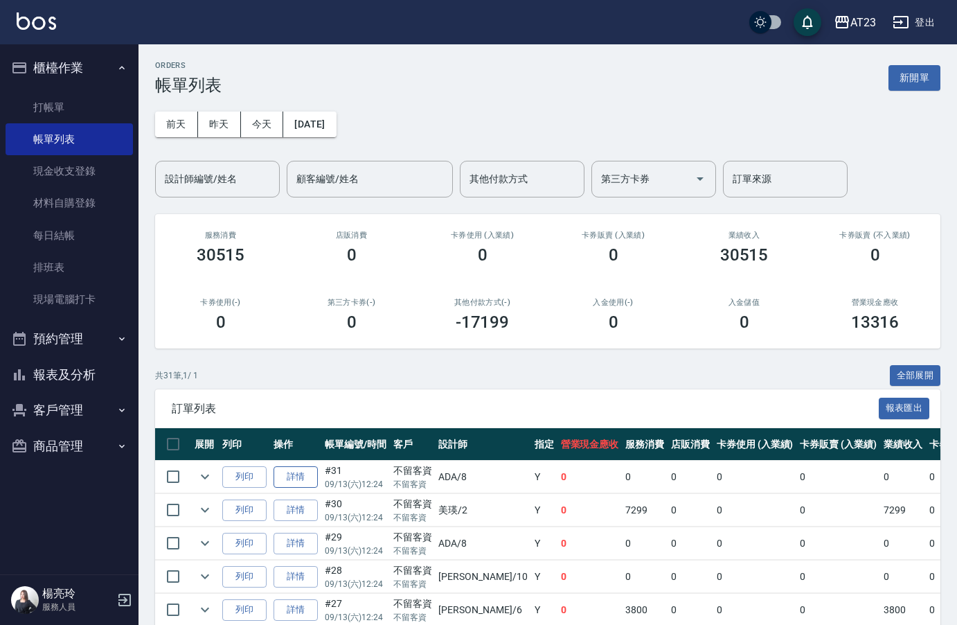
click at [303, 479] on link "詳情" at bounding box center [296, 476] width 44 height 21
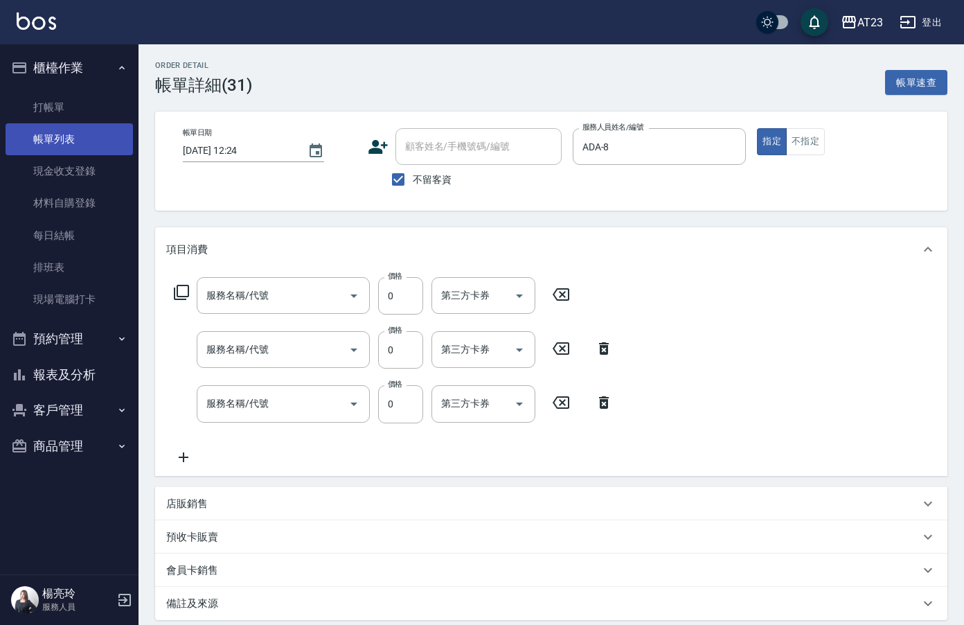
type input "[DATE] 12:24"
checkbox input "true"
type input "ADA-8"
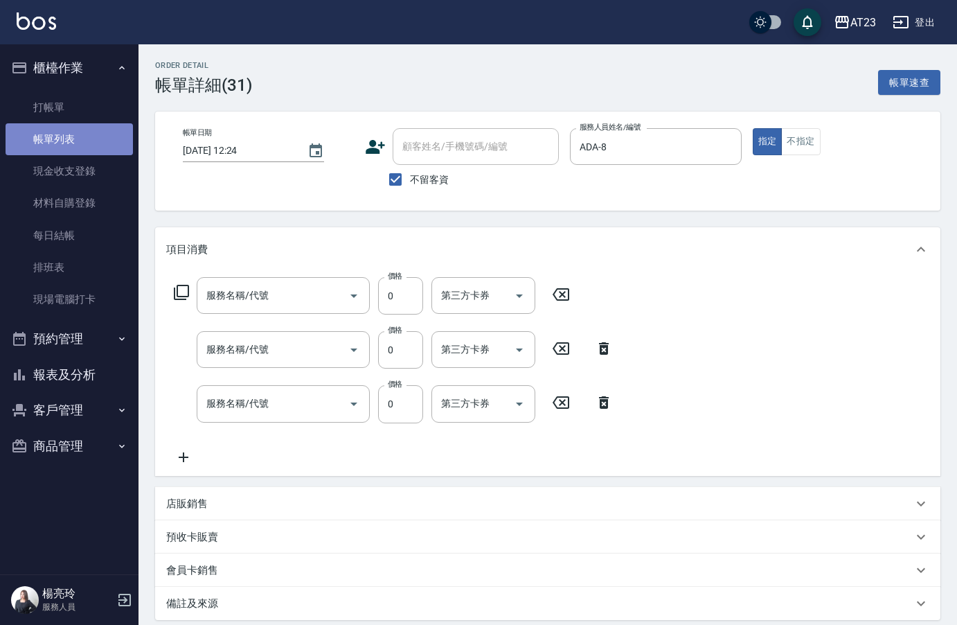
click at [73, 140] on link "帳單列表" at bounding box center [69, 139] width 127 height 32
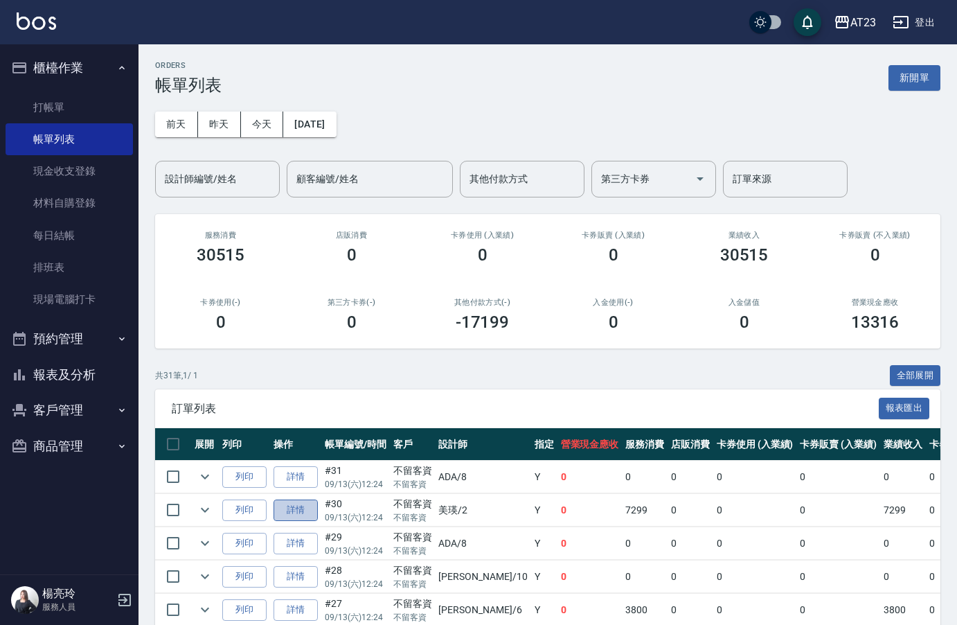
click at [293, 509] on link "詳情" at bounding box center [296, 510] width 44 height 21
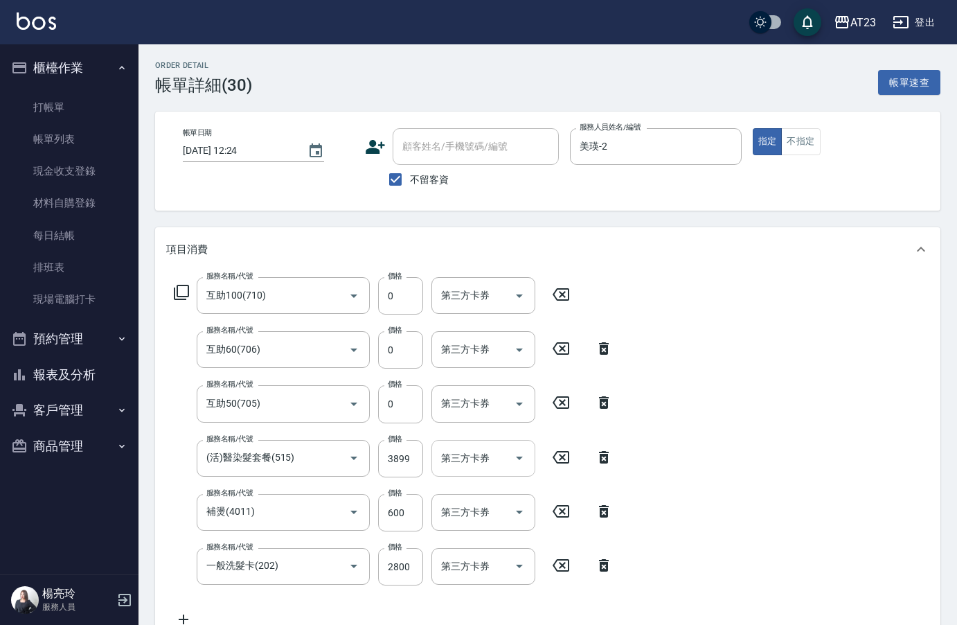
type input "[DATE] 12:24"
checkbox input "true"
type input "美瑛-2"
type input "互助100(710)"
type input "互助60(706)"
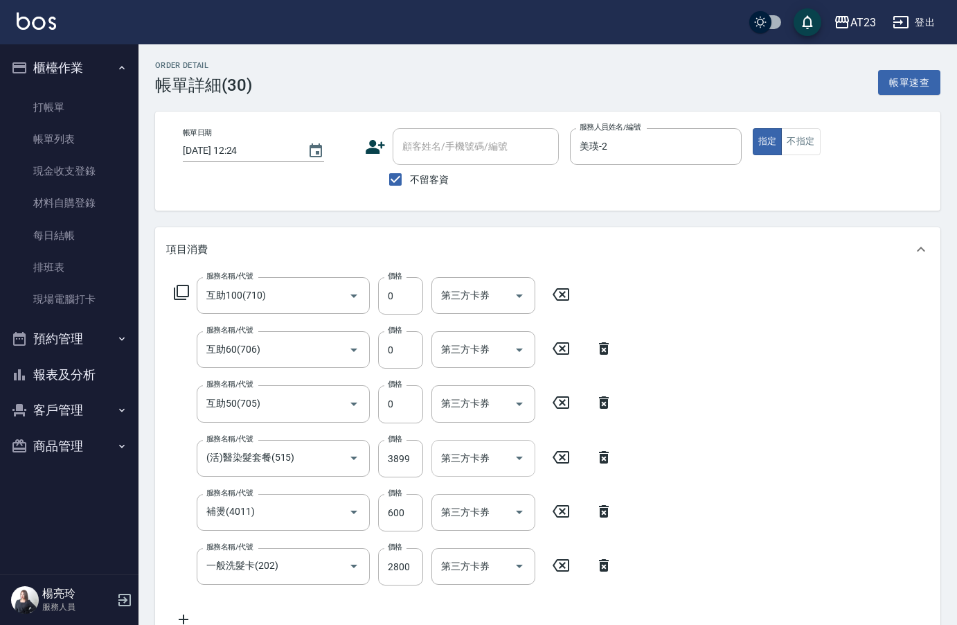
type input "互助50(705)"
type input "(活)醫染髮套餐(515)"
type input "補燙(4011)"
type input "一般洗髮卡(202)"
click at [606, 451] on icon at bounding box center [604, 457] width 10 height 12
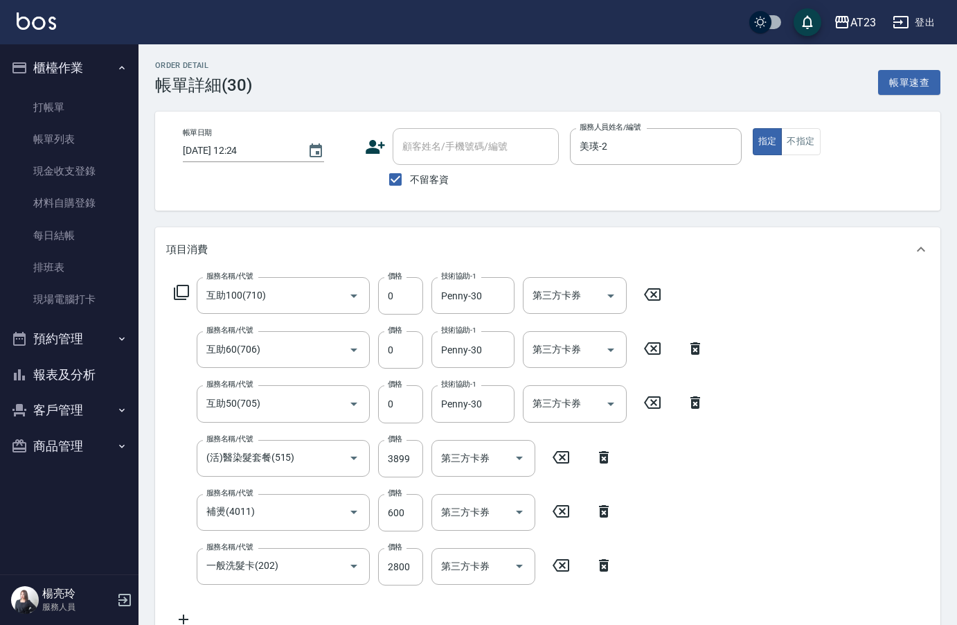
type input "0"
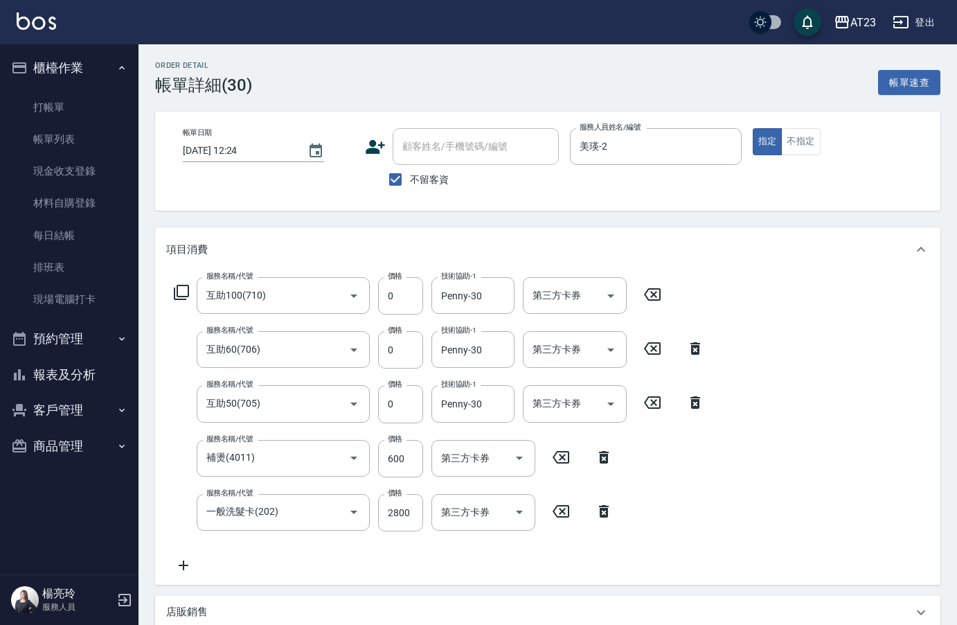
click at [186, 565] on icon at bounding box center [184, 566] width 10 height 10
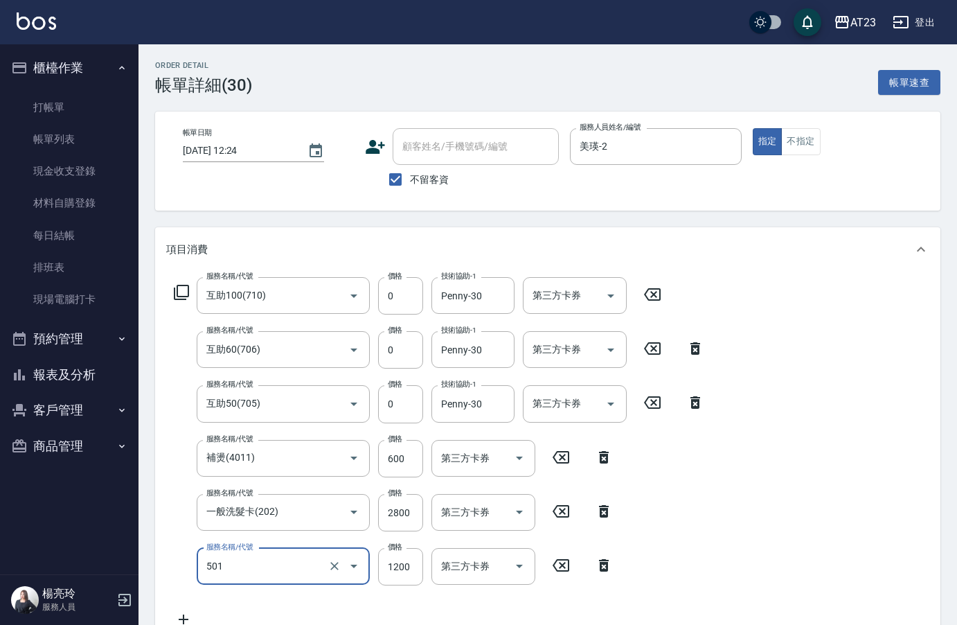
type input "染髮(501)"
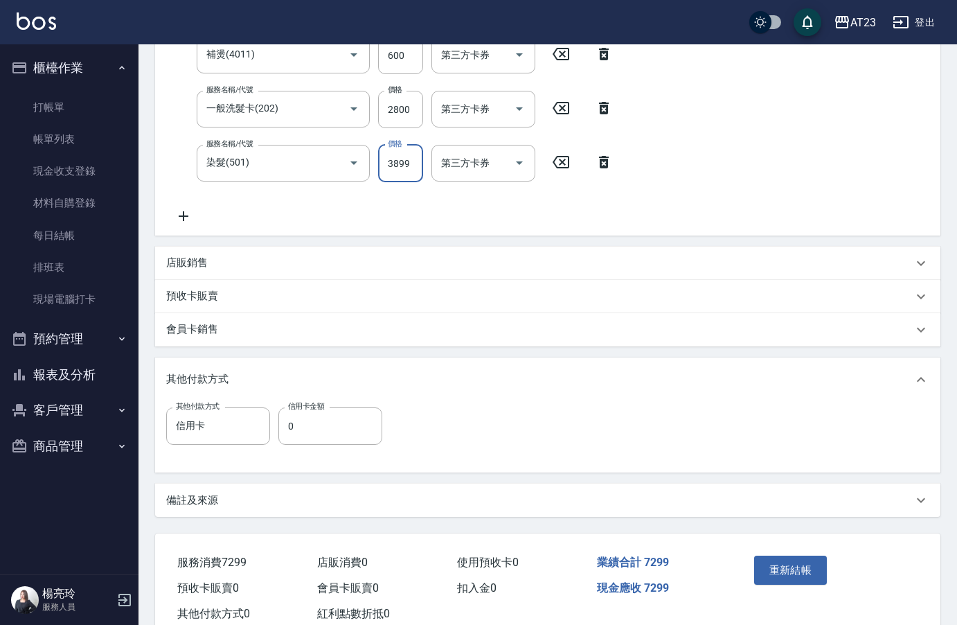
scroll to position [445, 0]
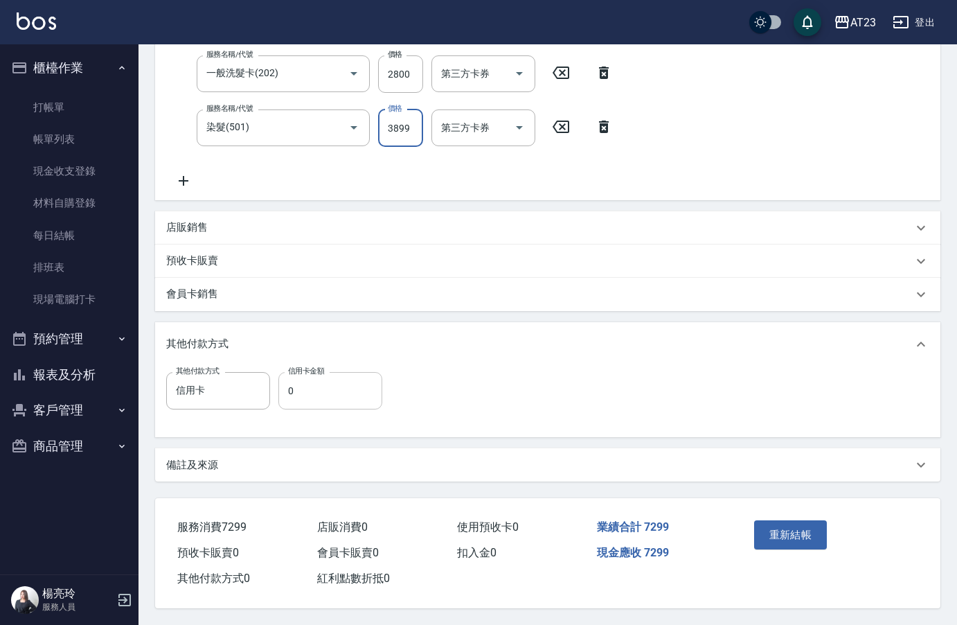
type input "3899"
click at [304, 391] on input "0" at bounding box center [331, 390] width 104 height 37
type input "7299"
click at [806, 522] on button "重新結帳" at bounding box center [790, 534] width 73 height 29
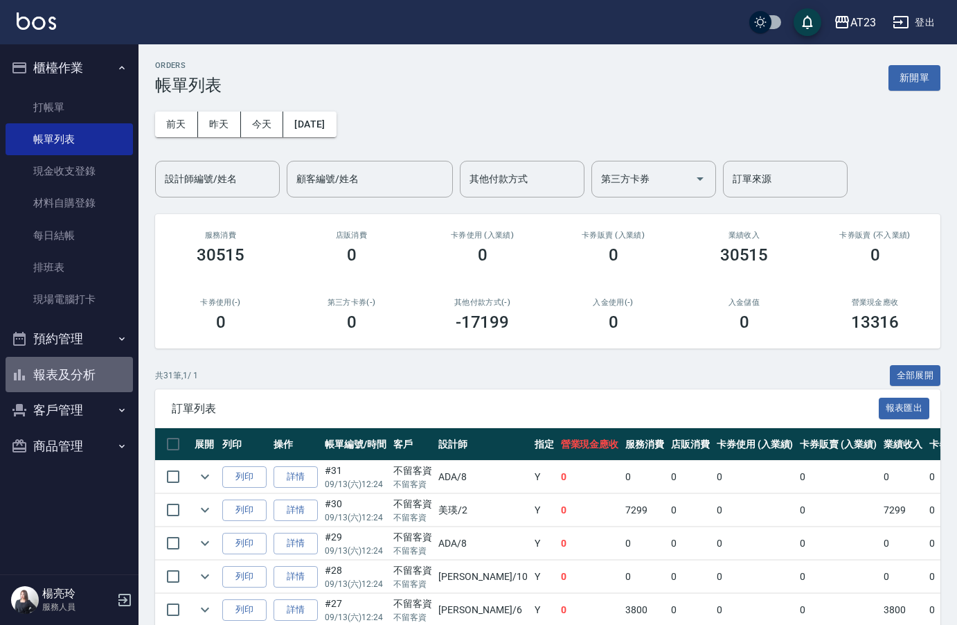
click at [89, 371] on button "報表及分析" at bounding box center [69, 375] width 127 height 36
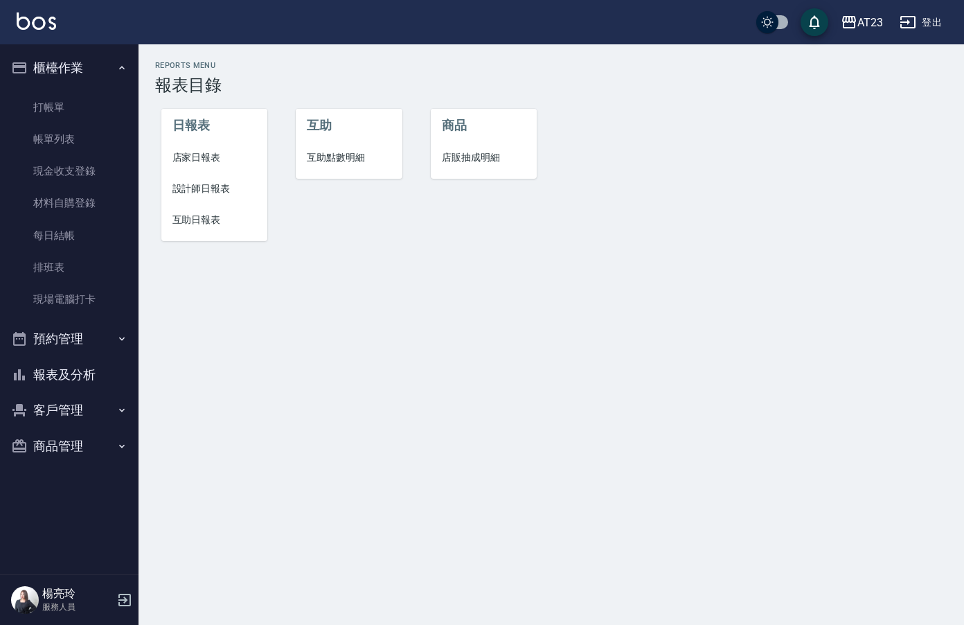
click at [215, 158] on span "店家日報表" at bounding box center [215, 157] width 85 height 15
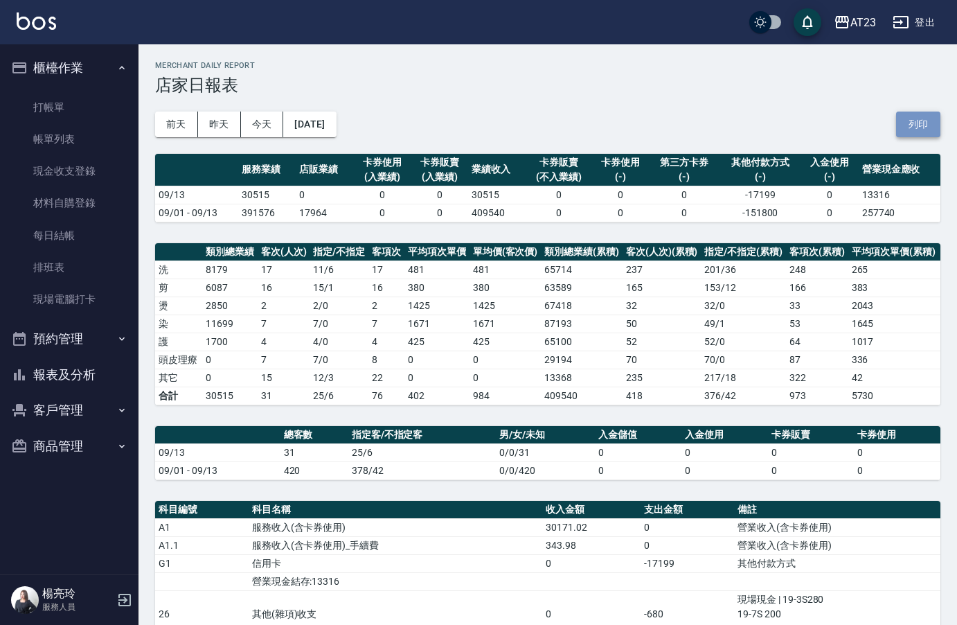
click at [918, 127] on button "列印" at bounding box center [919, 125] width 44 height 26
click at [85, 371] on button "報表及分析" at bounding box center [69, 375] width 127 height 36
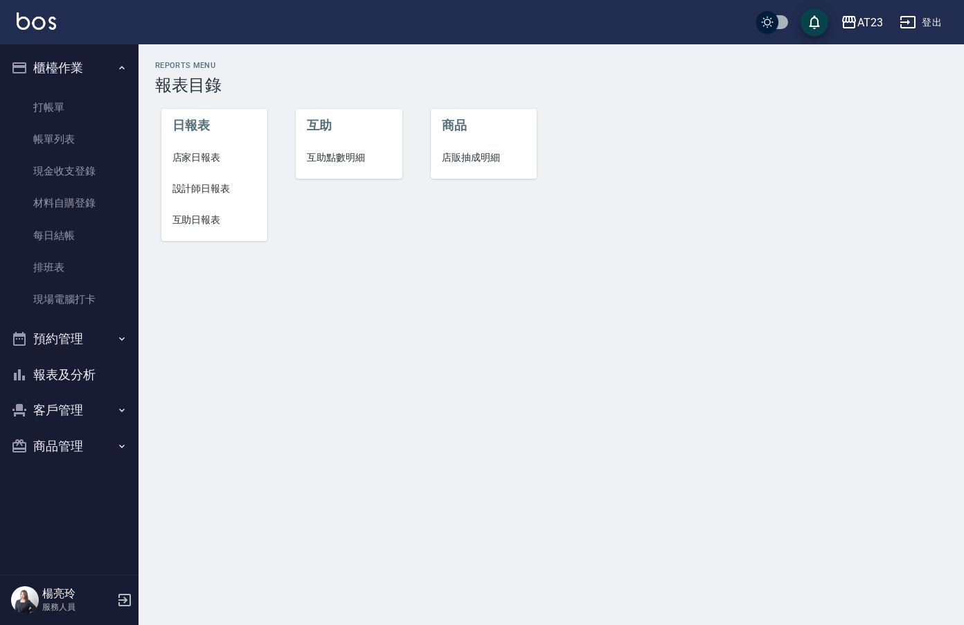
click at [218, 181] on li "設計師日報表" at bounding box center [214, 188] width 107 height 31
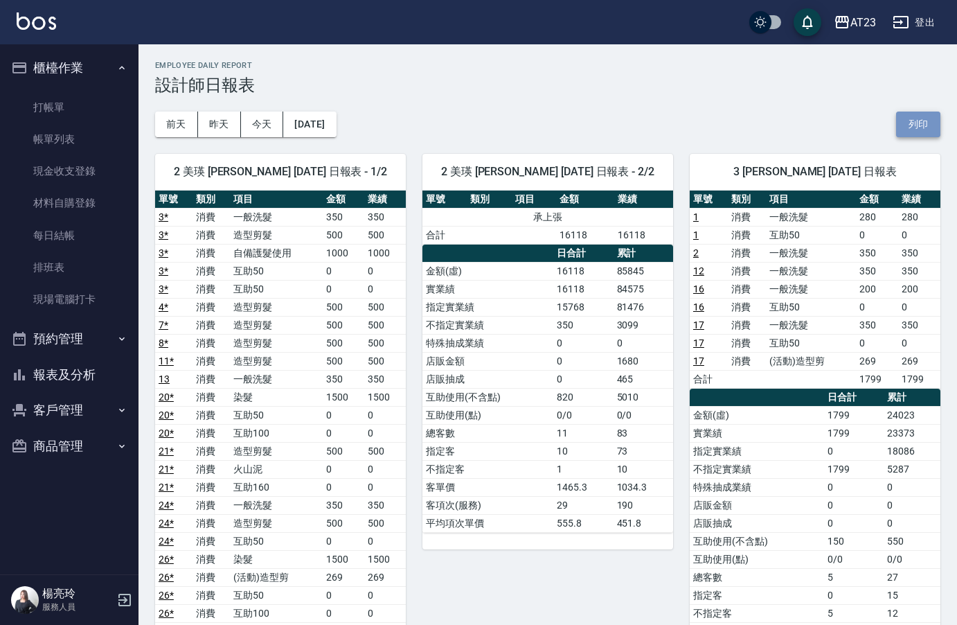
click at [904, 127] on button "列印" at bounding box center [919, 125] width 44 height 26
click at [61, 385] on button "報表及分析" at bounding box center [69, 375] width 127 height 36
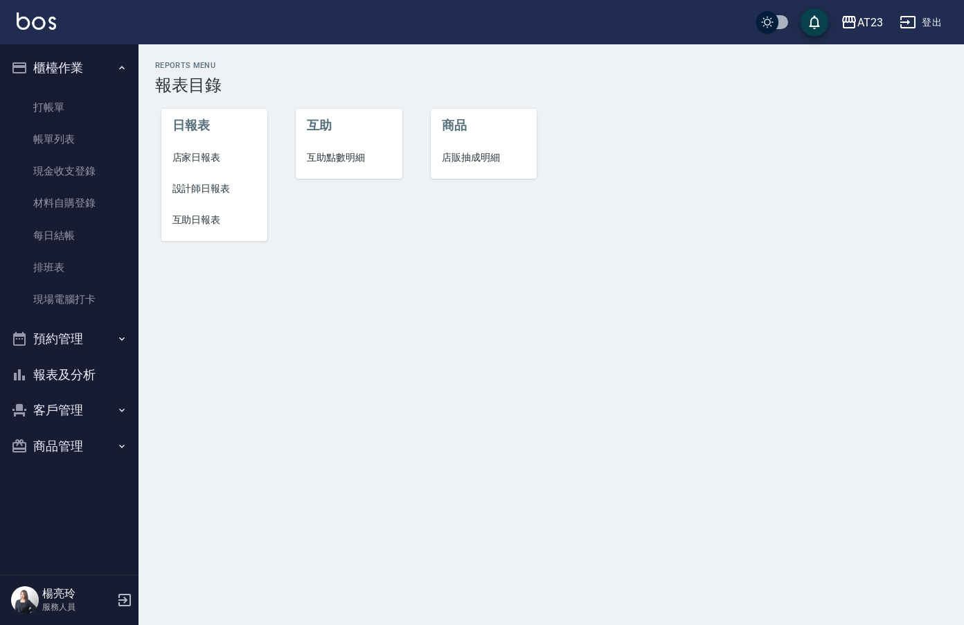
click at [186, 220] on span "互助日報表" at bounding box center [215, 220] width 85 height 15
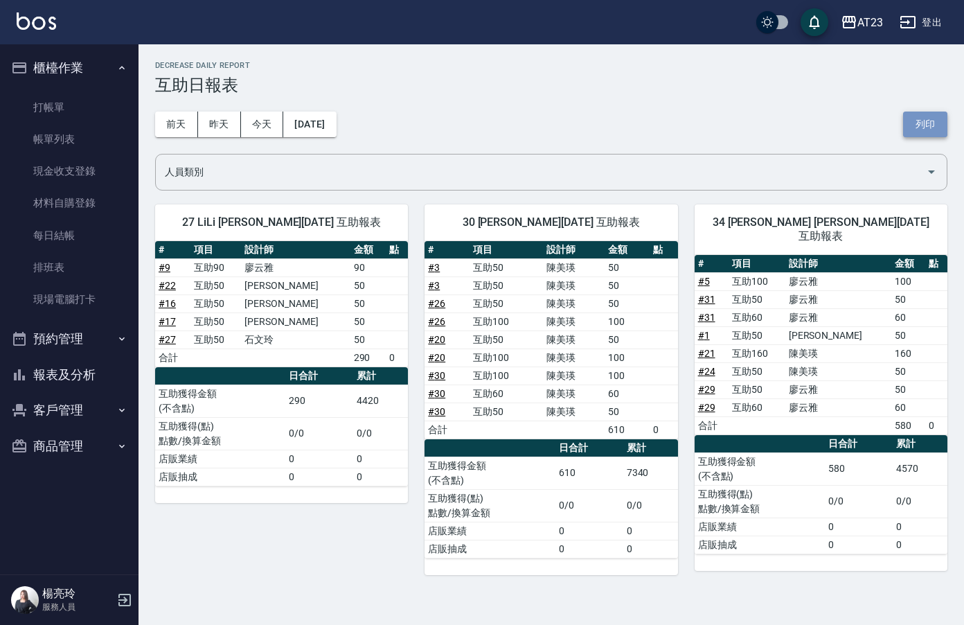
click at [912, 125] on button "列印" at bounding box center [925, 125] width 44 height 26
drag, startPoint x: 0, startPoint y: 466, endPoint x: 16, endPoint y: 463, distance: 16.2
click at [9, 465] on nav "櫃檯作業 打帳單 帳單列表 現金收支登錄 材料自購登錄 每日結帳 排班表 現場電腦打卡 預約管理 預約管理 單日預約紀錄 單週預約紀錄 報表及分析 報表目錄 …" at bounding box center [69, 309] width 139 height 530
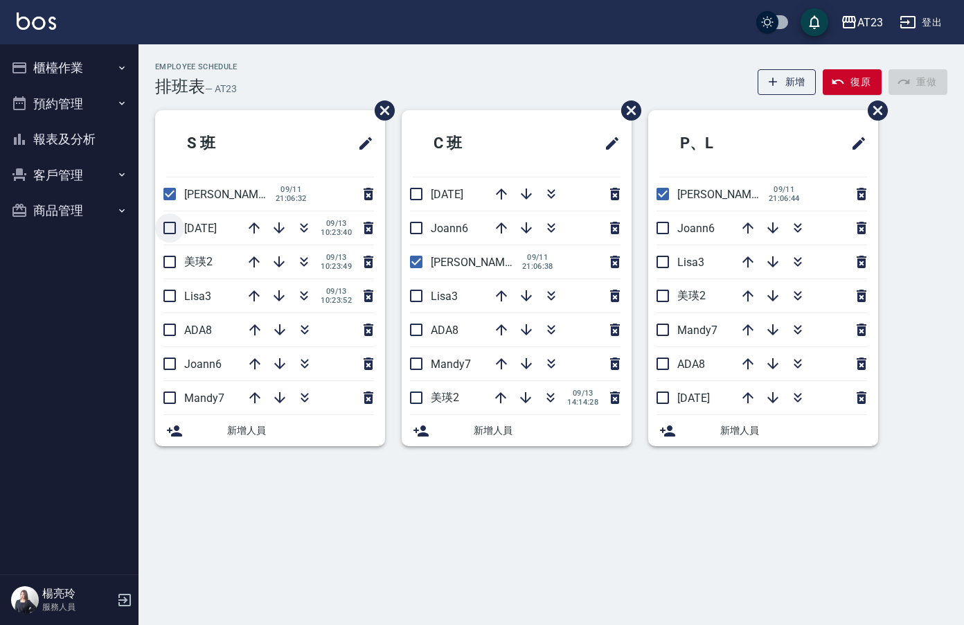
click at [159, 222] on input "checkbox" at bounding box center [169, 227] width 29 height 29
checkbox input "true"
click at [168, 264] on input "checkbox" at bounding box center [169, 261] width 29 height 29
checkbox input "false"
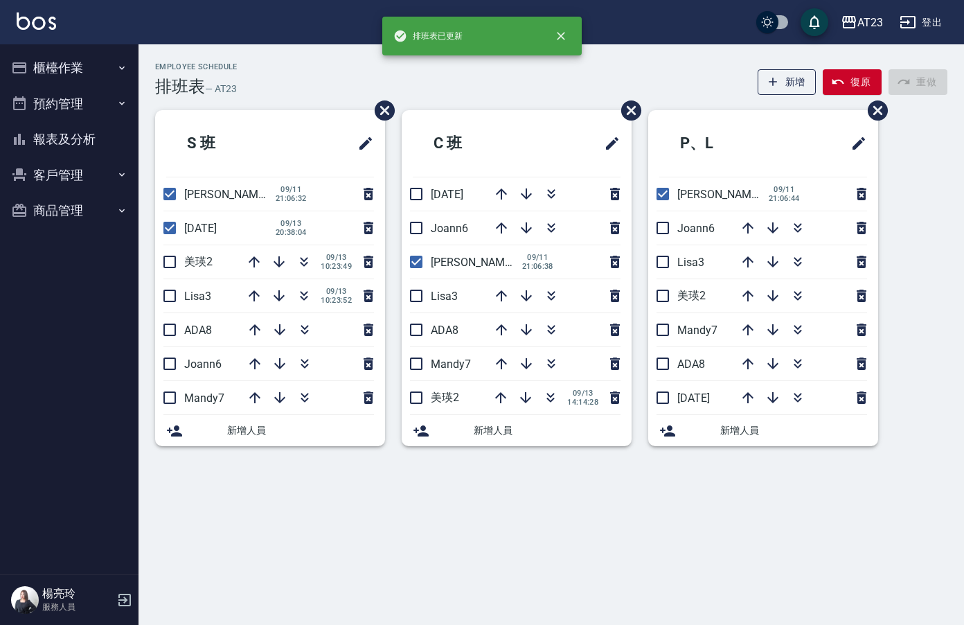
click at [163, 297] on div "Employee Schedule 排班表 — AT23 新增 復原 重做 S 班 亮亮19 09/11 21:06:32 JUN11 09/13 20:38…" at bounding box center [482, 312] width 964 height 625
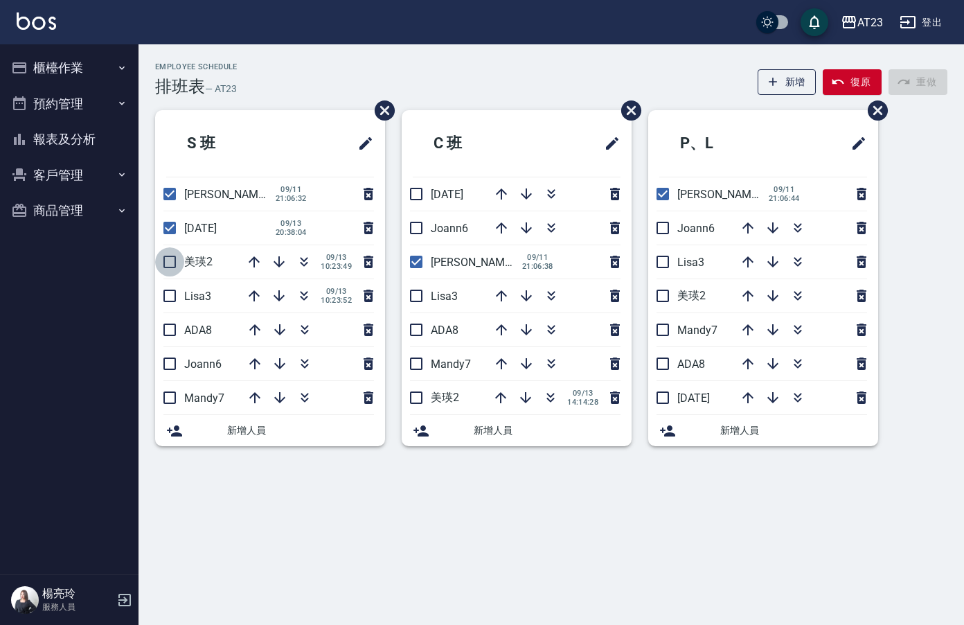
click at [177, 257] on input "checkbox" at bounding box center [169, 261] width 29 height 29
checkbox input "true"
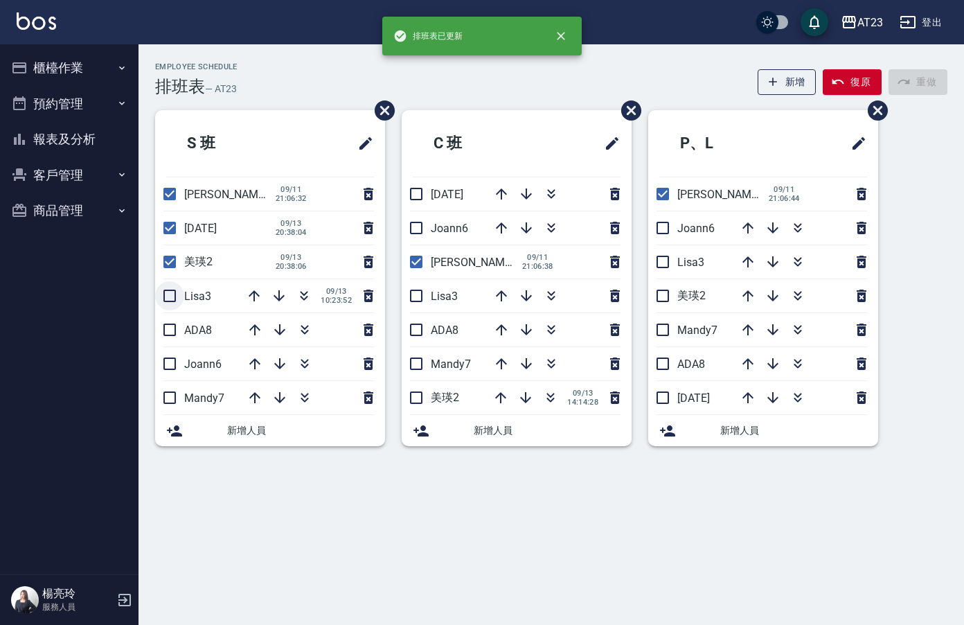
click at [168, 300] on input "checkbox" at bounding box center [169, 295] width 29 height 29
checkbox input "true"
click at [170, 344] on li "ADA8" at bounding box center [270, 329] width 230 height 33
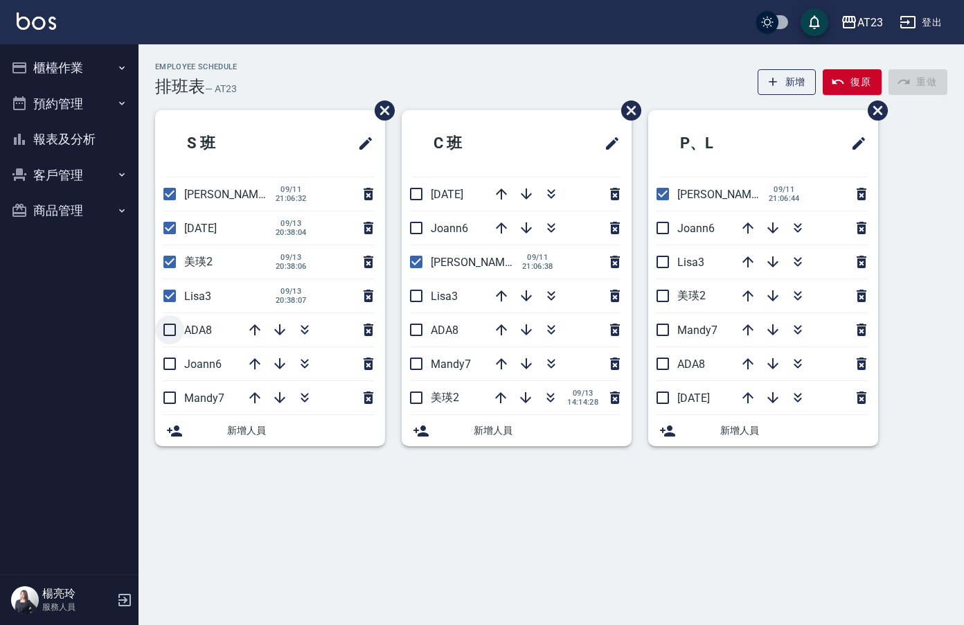
click at [173, 329] on input "checkbox" at bounding box center [169, 329] width 29 height 29
checkbox input "true"
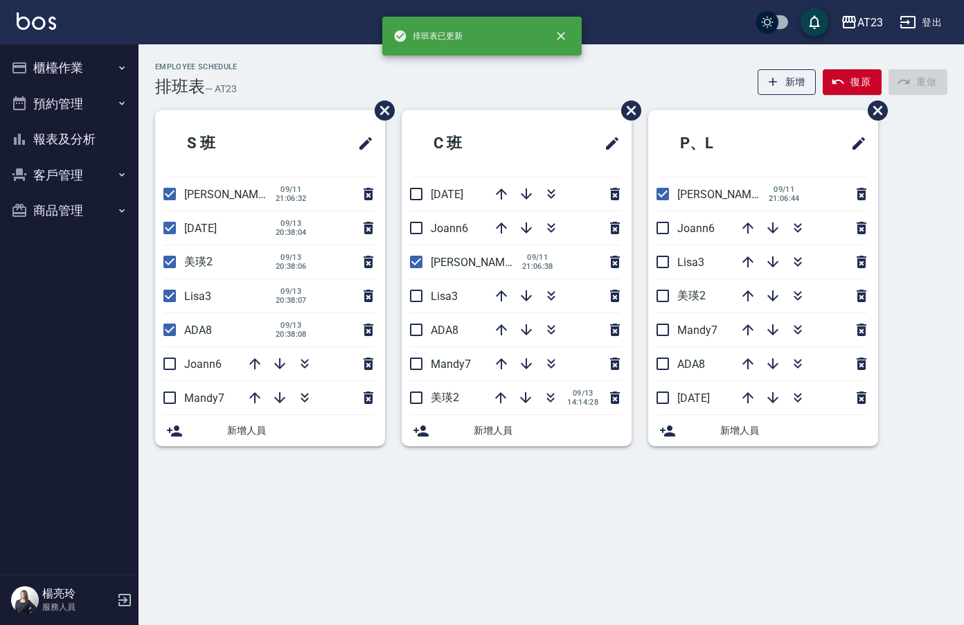
click at [170, 360] on input "checkbox" at bounding box center [169, 363] width 29 height 29
checkbox input "true"
click at [166, 400] on input "checkbox" at bounding box center [169, 397] width 29 height 29
checkbox input "true"
click at [418, 397] on input "checkbox" at bounding box center [416, 397] width 29 height 29
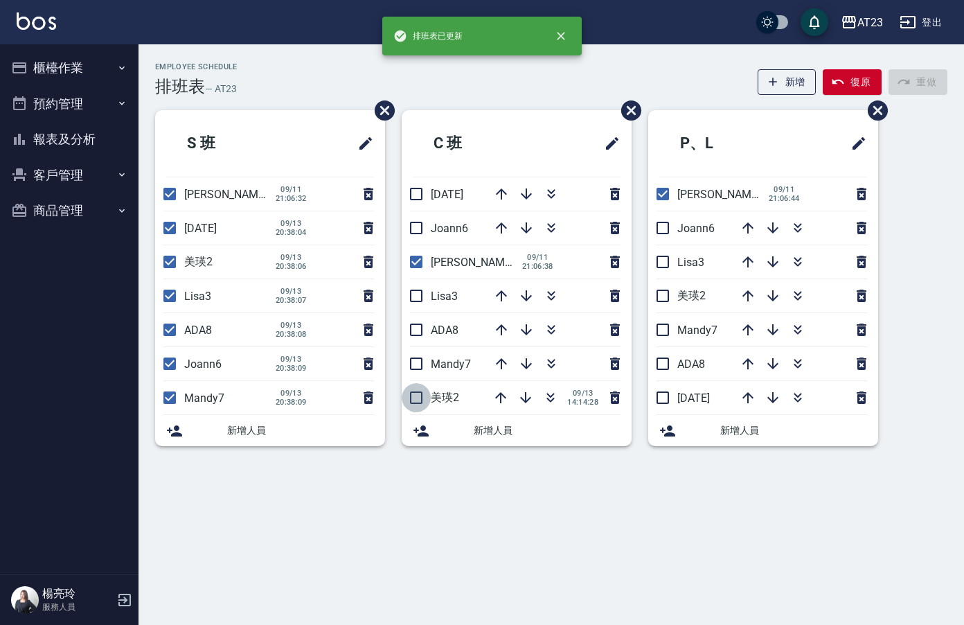
checkbox input "true"
click at [409, 358] on input "checkbox" at bounding box center [416, 363] width 29 height 29
checkbox input "true"
click at [423, 329] on input "checkbox" at bounding box center [416, 329] width 29 height 29
checkbox input "true"
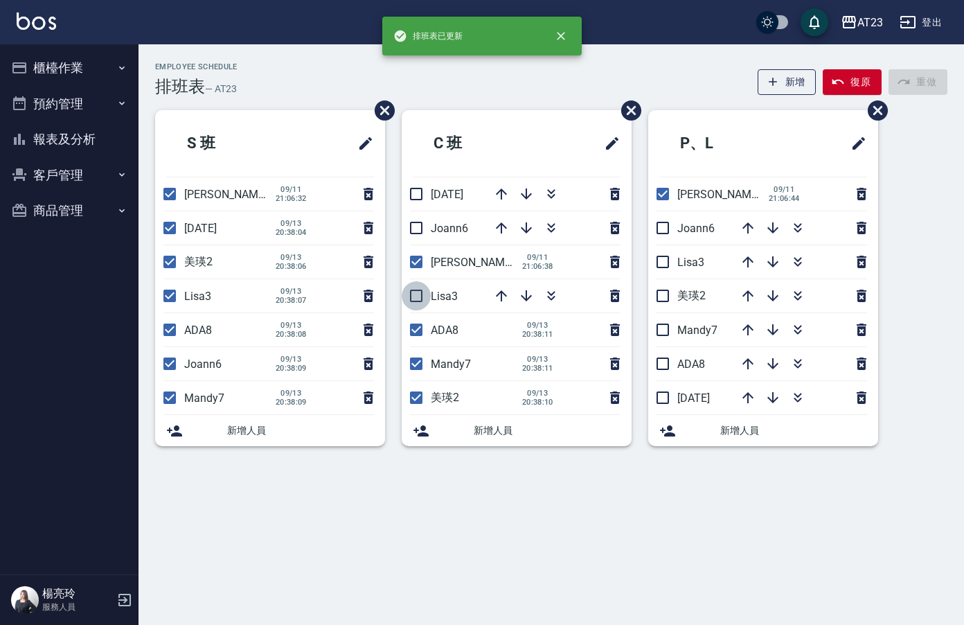
click at [423, 306] on input "checkbox" at bounding box center [416, 295] width 29 height 29
checkbox input "true"
click at [409, 227] on input "checkbox" at bounding box center [416, 227] width 29 height 29
checkbox input "true"
click at [421, 202] on input "checkbox" at bounding box center [416, 193] width 29 height 29
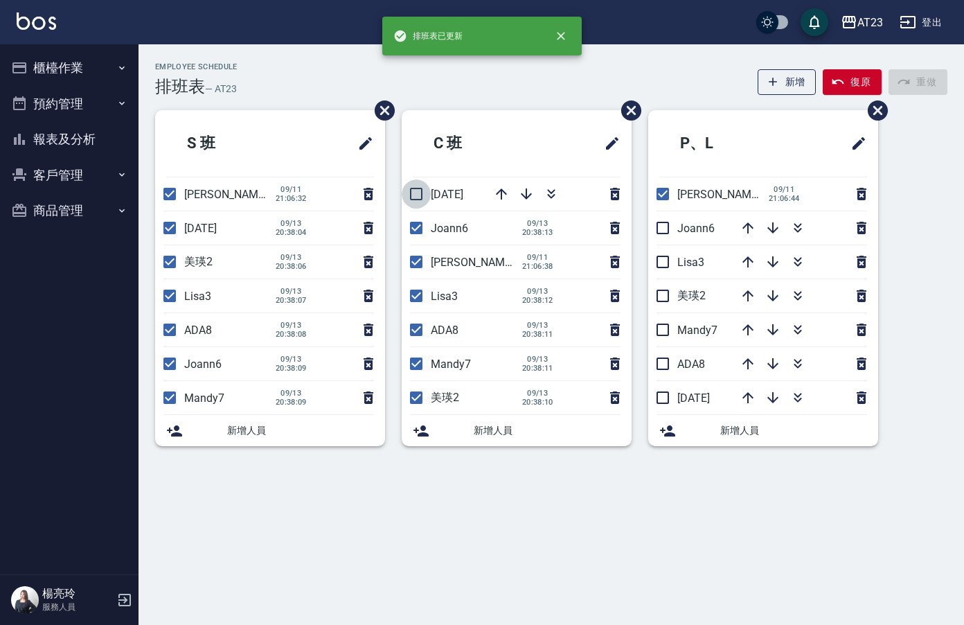
checkbox input "true"
click at [668, 231] on input "checkbox" at bounding box center [662, 227] width 29 height 29
checkbox input "true"
click at [667, 261] on input "checkbox" at bounding box center [662, 261] width 29 height 29
checkbox input "true"
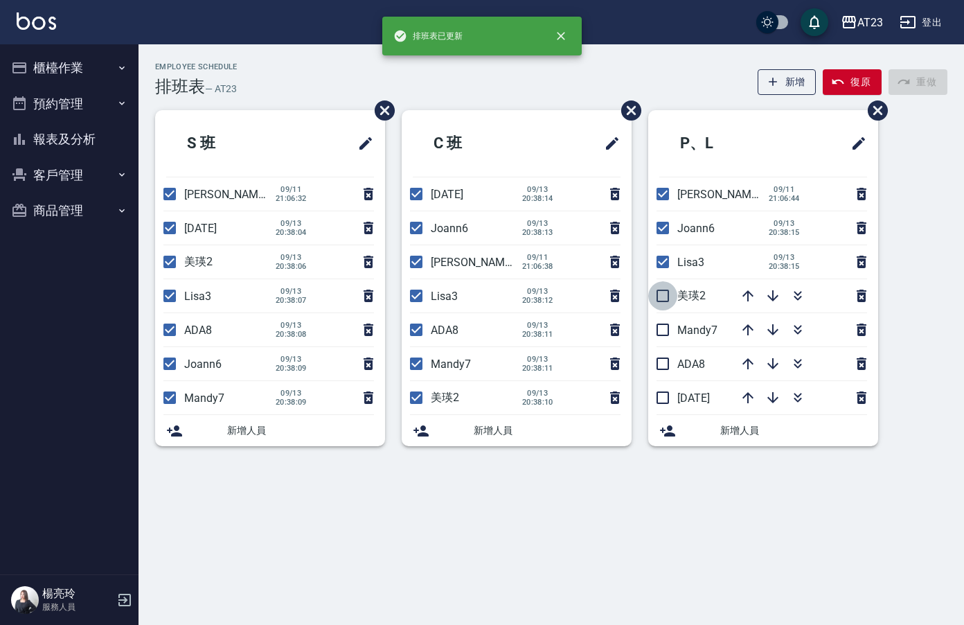
click at [664, 300] on input "checkbox" at bounding box center [662, 295] width 29 height 29
checkbox input "true"
click at [664, 337] on input "checkbox" at bounding box center [662, 329] width 29 height 29
checkbox input "true"
click at [664, 363] on input "checkbox" at bounding box center [662, 363] width 29 height 29
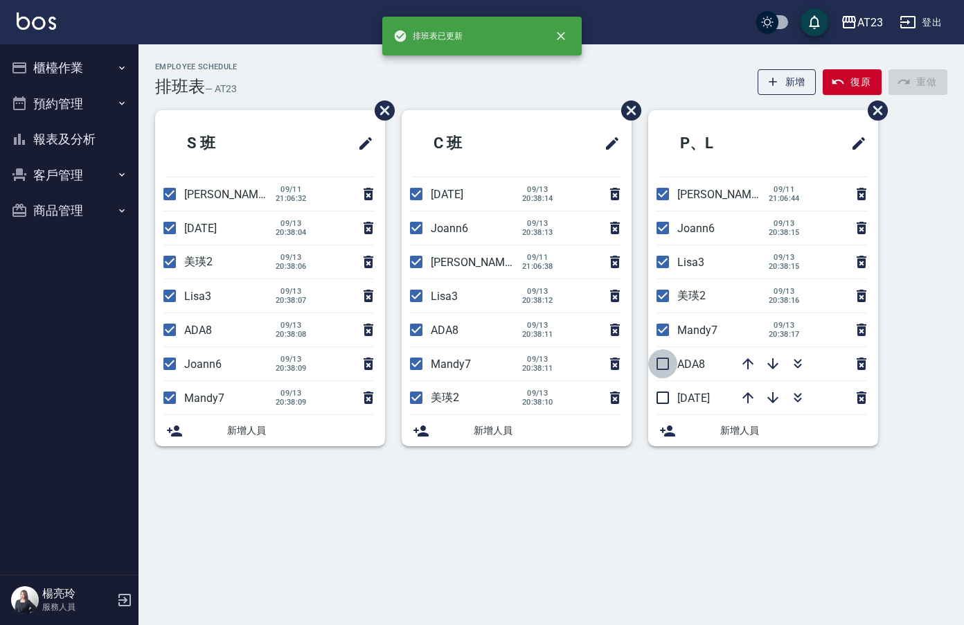
checkbox input "true"
click at [666, 405] on input "checkbox" at bounding box center [662, 397] width 29 height 29
checkbox input "true"
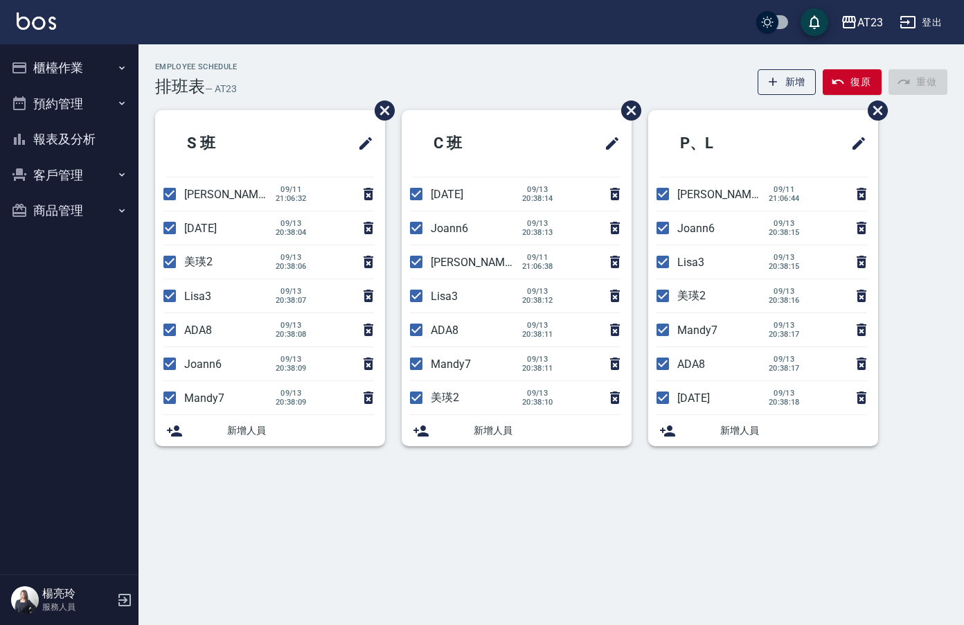
drag, startPoint x: 716, startPoint y: 231, endPoint x: 698, endPoint y: 193, distance: 43.1
click at [706, 204] on ul "P、L 亮亮19 09/11 21:06:44 Joann6 09/13 20:38:15 Lisa3 09/13 20:38:15 美瑛2 09/13 20…" at bounding box center [763, 278] width 230 height 336
